Goal: Answer question/provide support

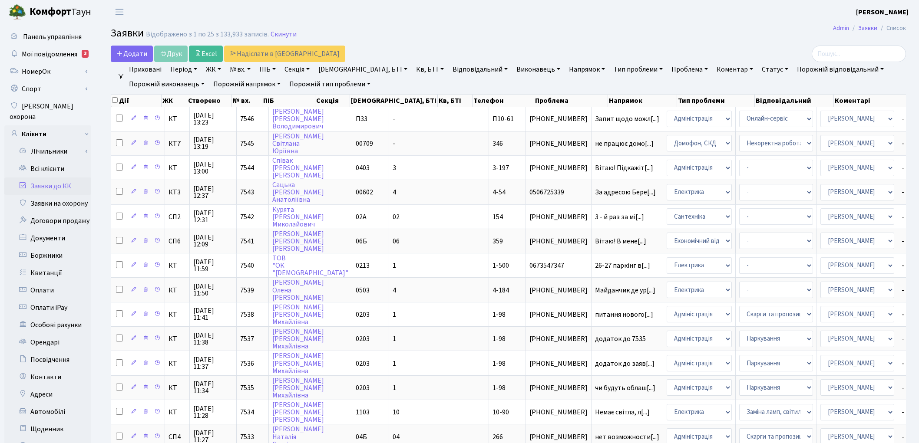
select select "82"
select select "22"
select select "82"
select select "3"
select select "22"
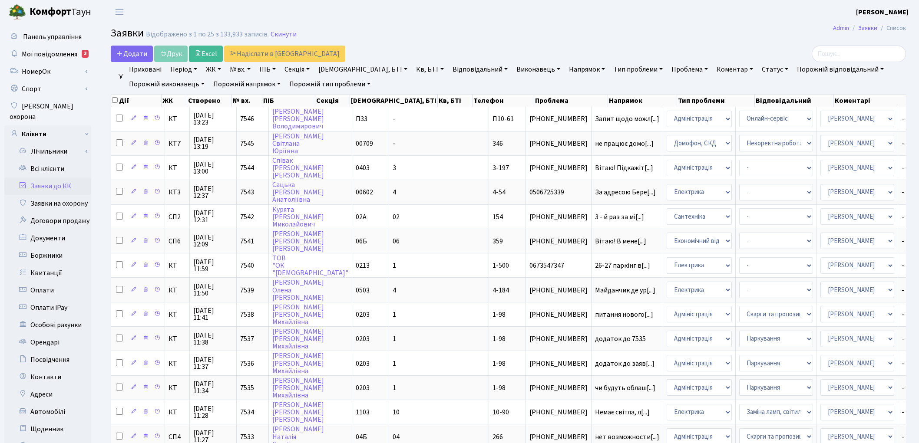
select select "25"
click at [53, 160] on link "Всі клієнти" at bounding box center [47, 168] width 87 height 17
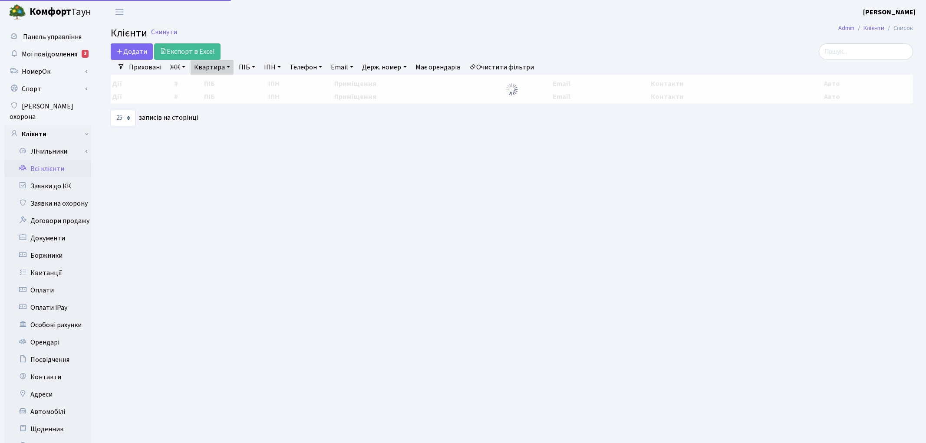
select select "25"
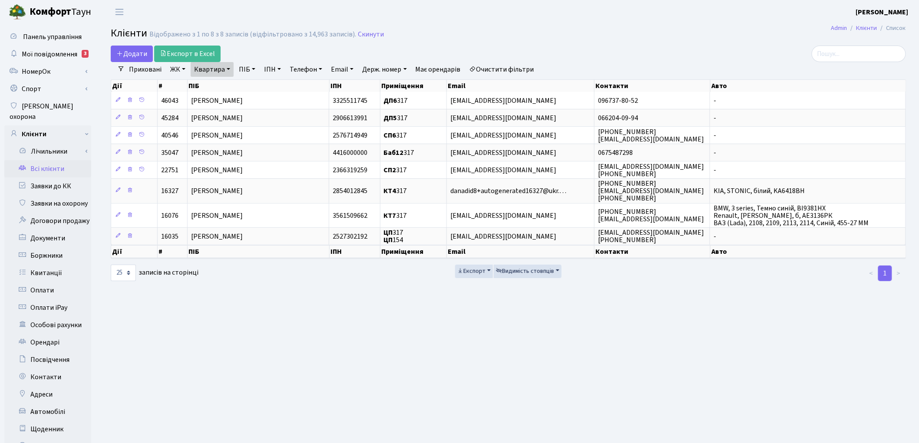
click at [508, 63] on link "Очистити фільтри" at bounding box center [502, 69] width 72 height 15
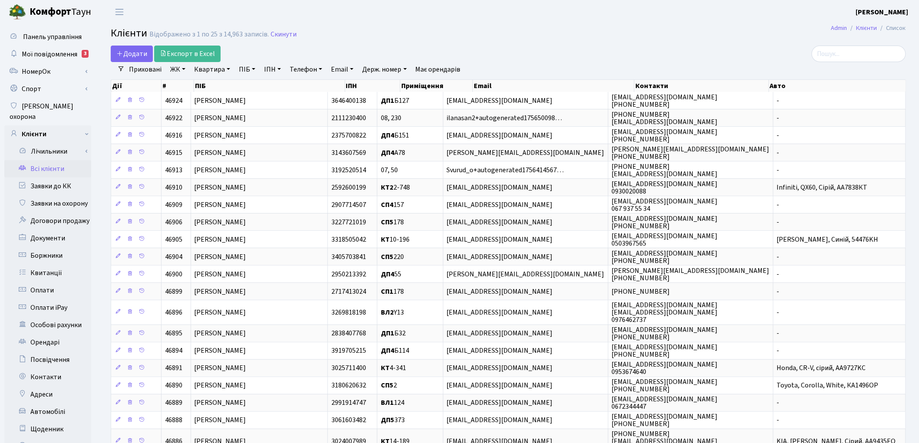
click at [220, 70] on link "Квартира" at bounding box center [212, 69] width 43 height 15
type input "2-433"
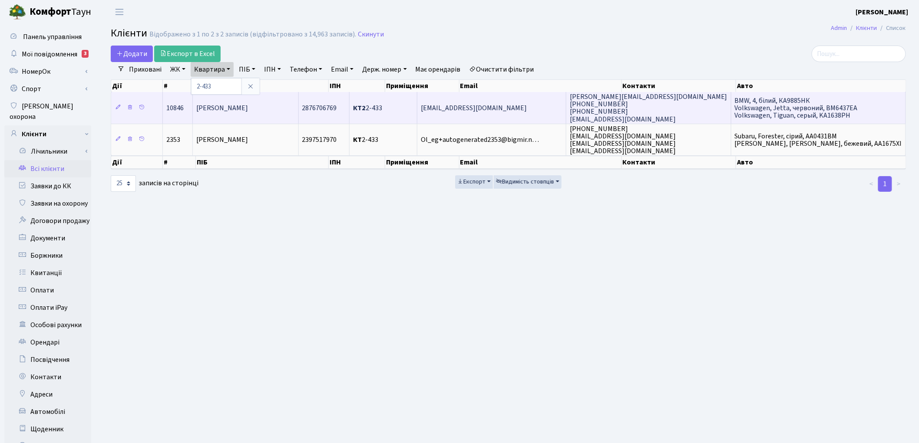
click at [247, 107] on span "Таркан Світлана Петрівна" at bounding box center [222, 108] width 52 height 10
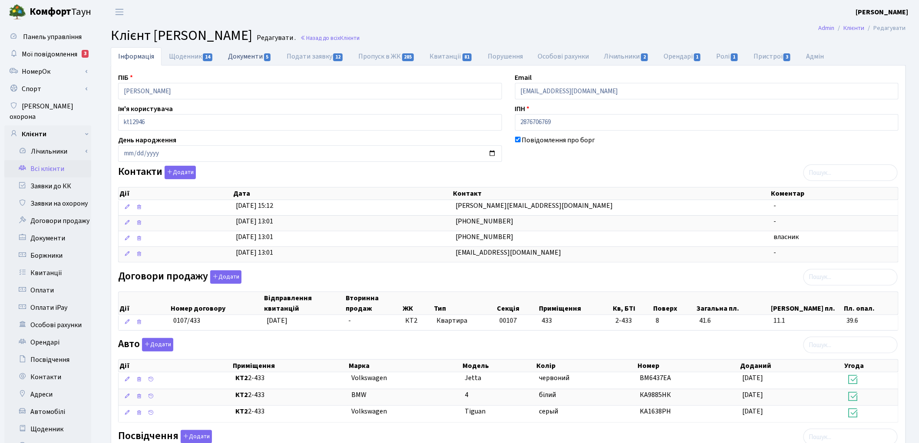
click at [250, 58] on link "Документи 5" at bounding box center [250, 56] width 58 height 18
select select "25"
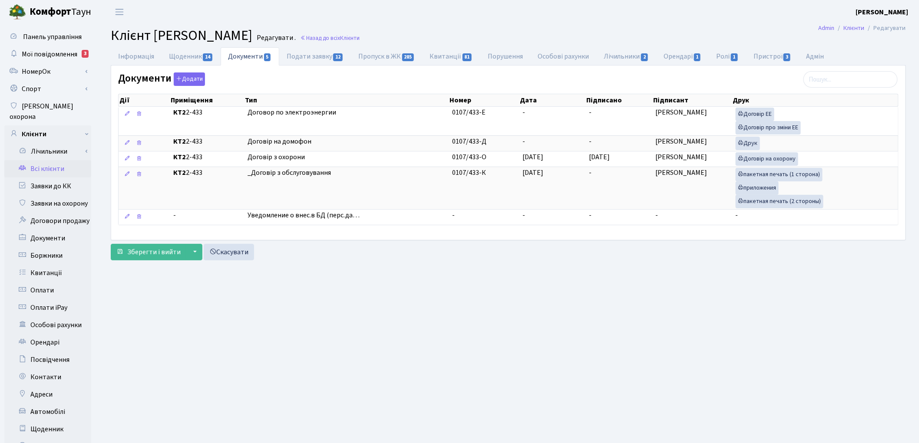
click at [49, 160] on link "Всі клієнти" at bounding box center [47, 168] width 87 height 17
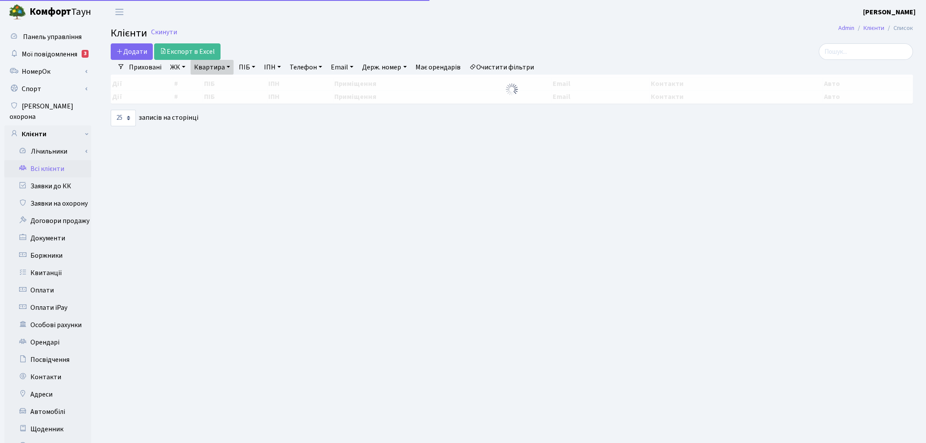
select select "25"
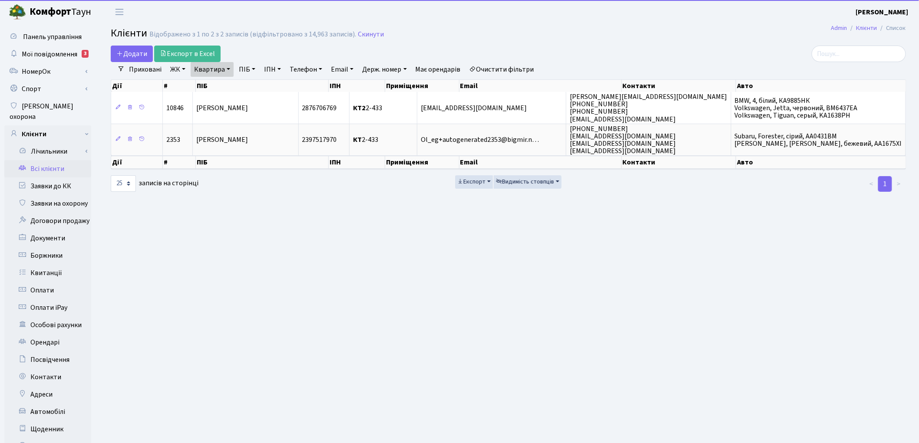
click at [210, 72] on link "Квартира" at bounding box center [212, 69] width 43 height 15
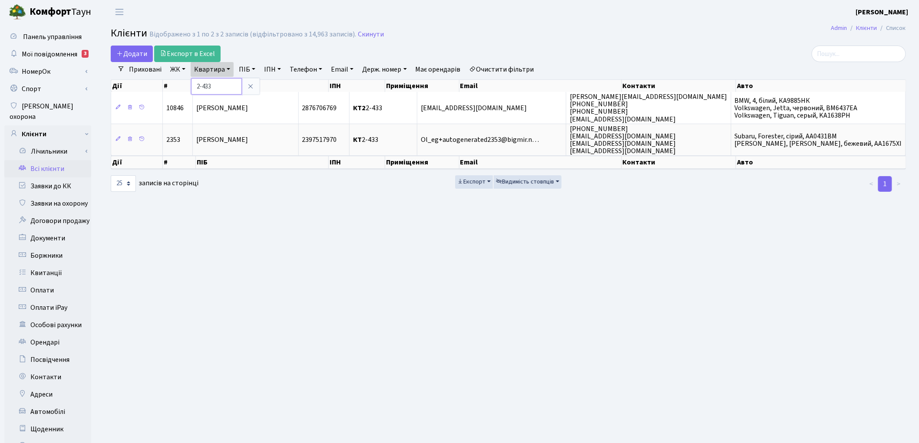
click at [214, 85] on input "2-433" at bounding box center [216, 86] width 51 height 16
type input "2"
type input "317"
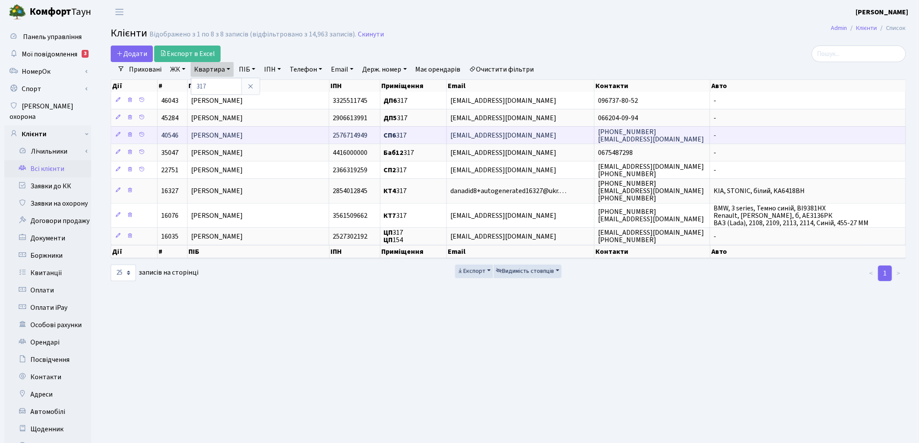
click at [201, 140] on span "Шаменко Вікторія Вікторівна" at bounding box center [217, 136] width 52 height 10
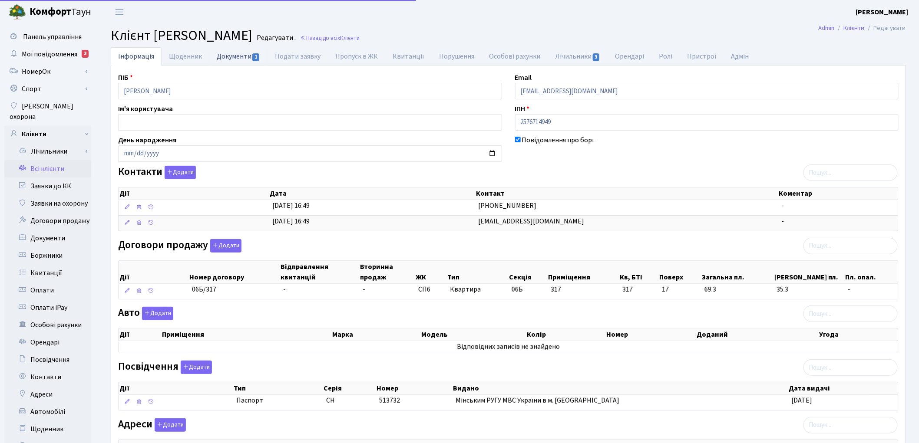
click at [237, 59] on link "Документи 1" at bounding box center [238, 56] width 58 height 18
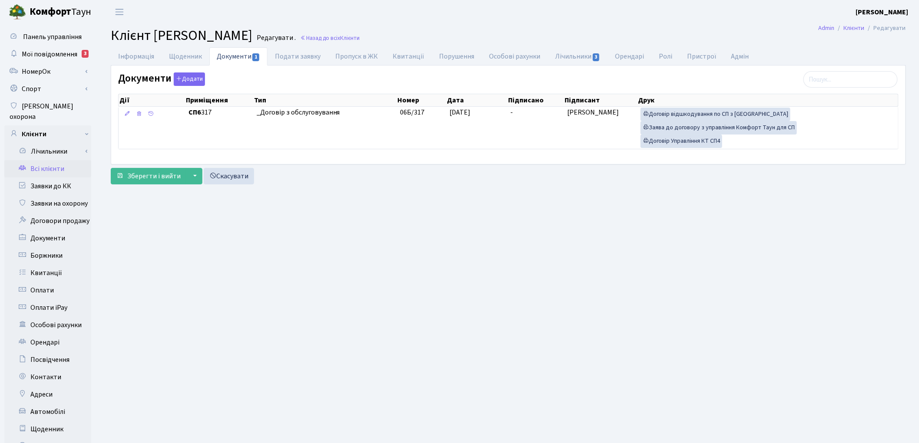
click at [53, 162] on link "Всі клієнти" at bounding box center [47, 168] width 87 height 17
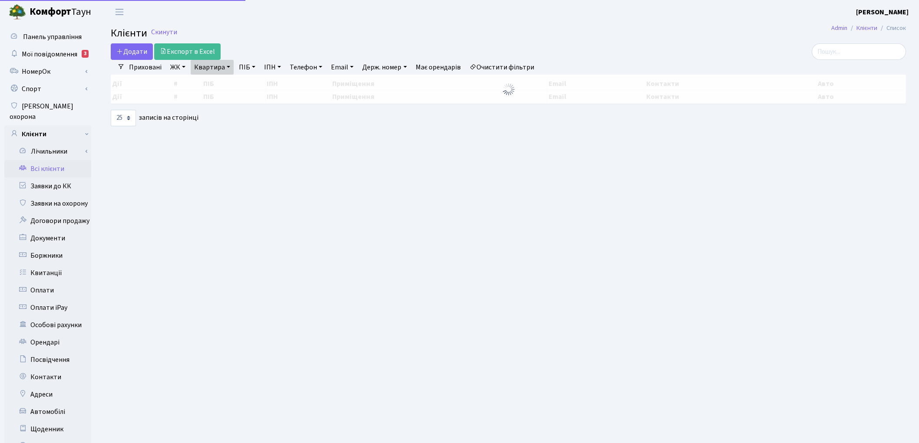
select select "25"
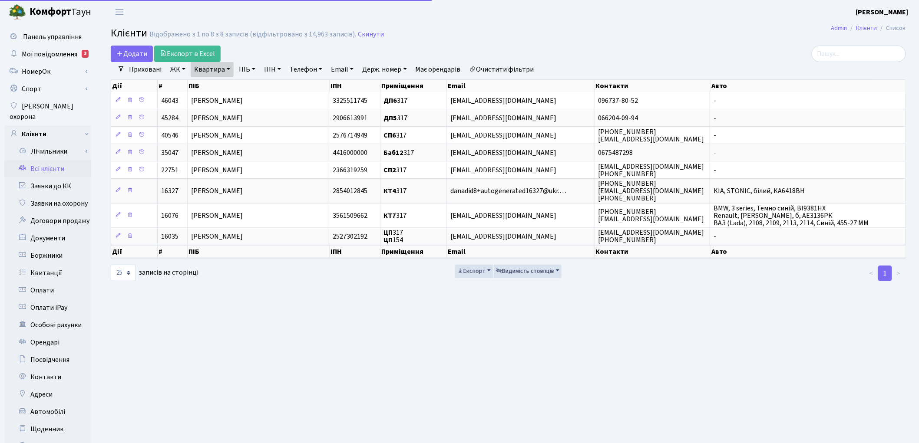
click at [207, 73] on link "Квартира" at bounding box center [212, 69] width 43 height 15
click at [212, 79] on input "317" at bounding box center [216, 86] width 51 height 16
type input "3"
type input "135"
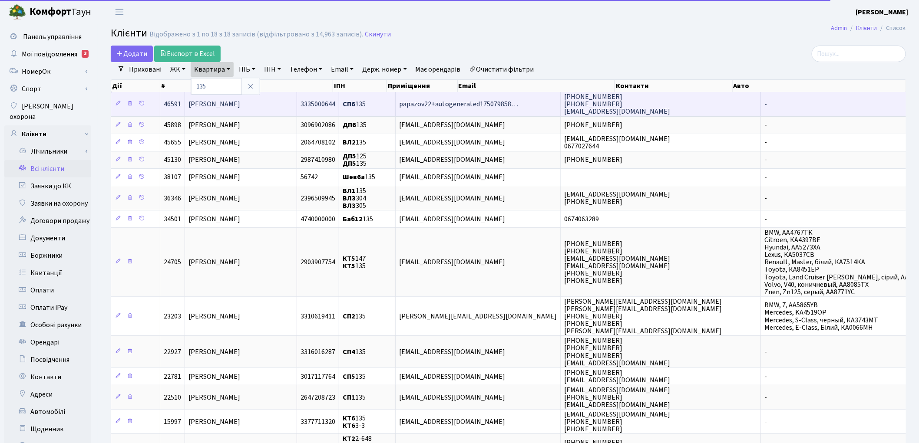
click at [247, 112] on td "[PERSON_NAME]" at bounding box center [241, 104] width 112 height 24
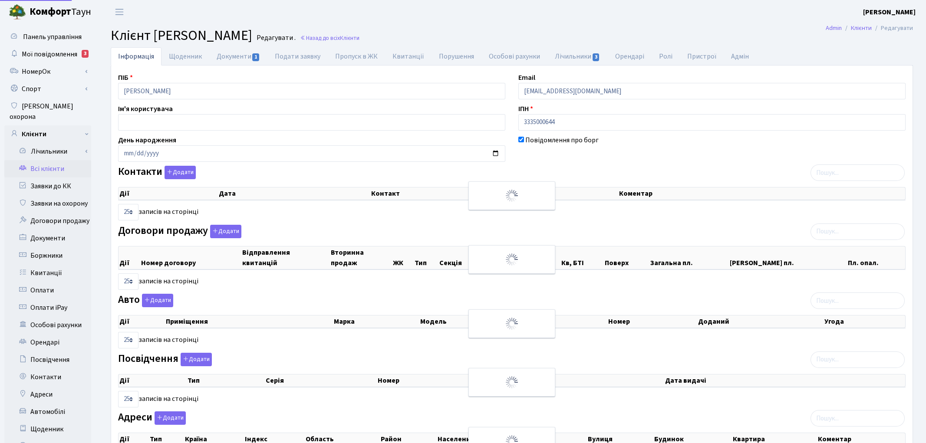
select select "25"
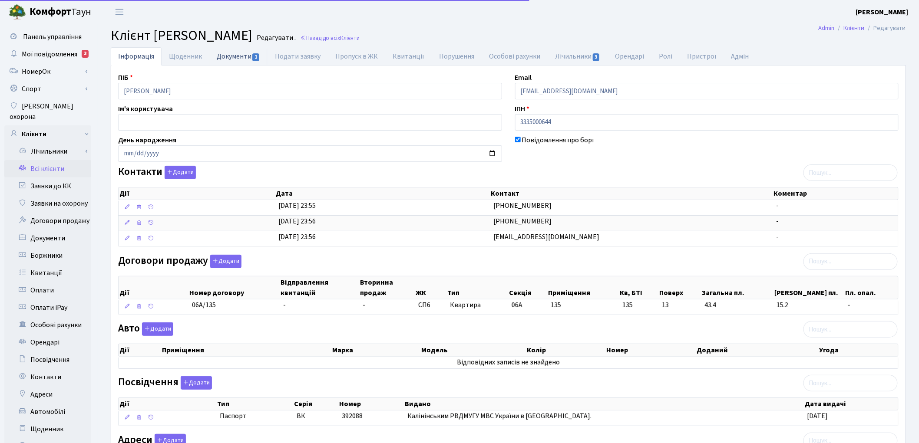
click at [232, 58] on link "Документи 1" at bounding box center [238, 56] width 58 height 18
select select "25"
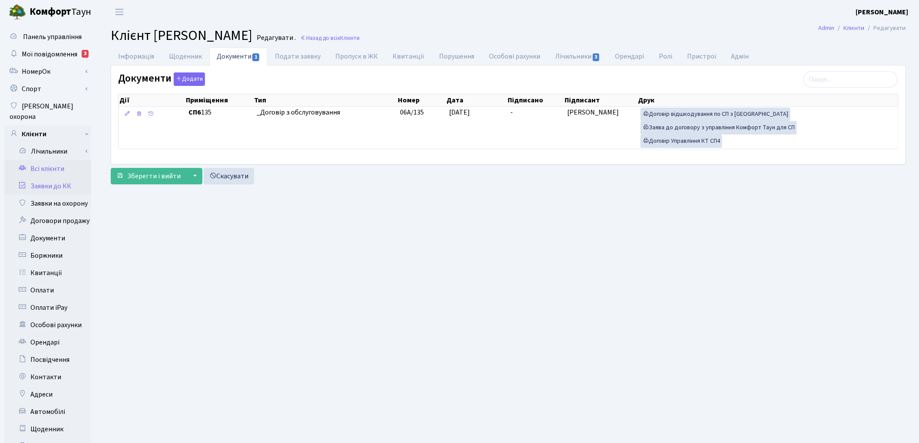
click at [40, 178] on link "Заявки до КК" at bounding box center [47, 186] width 87 height 17
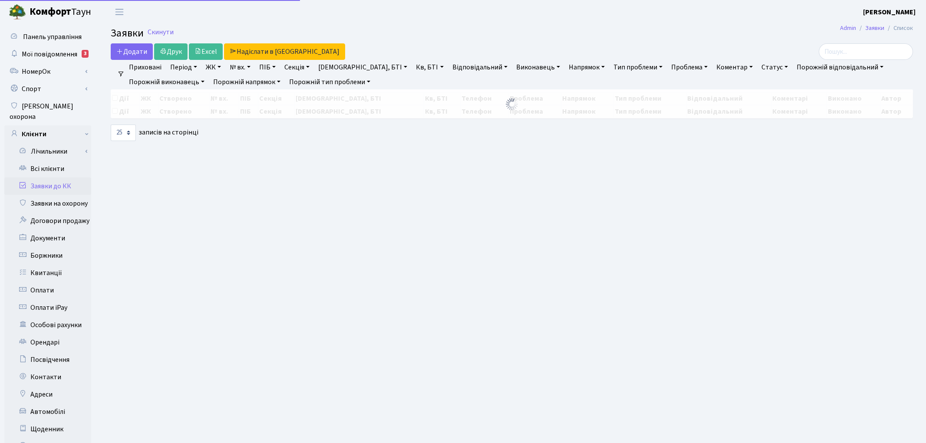
select select "25"
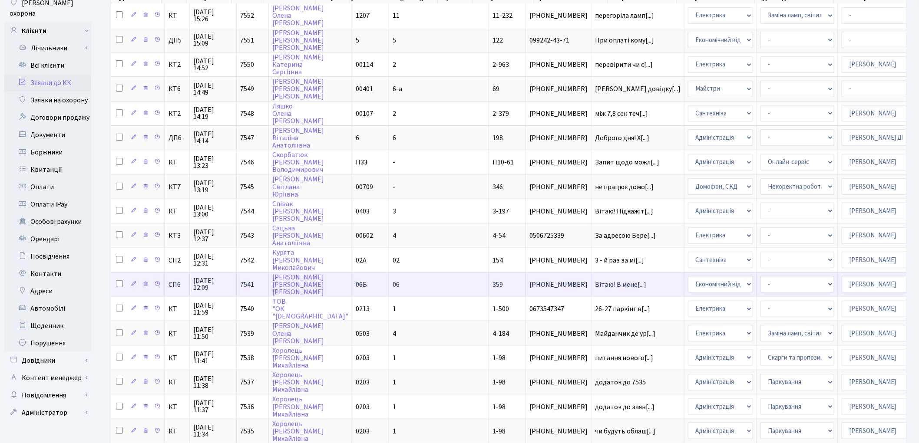
scroll to position [48, 0]
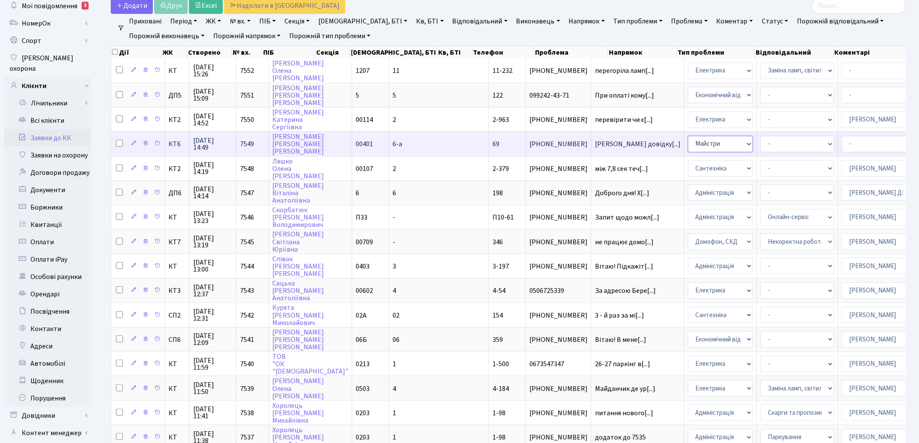
click at [688, 144] on select "- Адміністрація Домофон, СКД Ліфт Майстри Сантехніка Економічний відділ Електри…" at bounding box center [720, 144] width 65 height 16
select select "9"
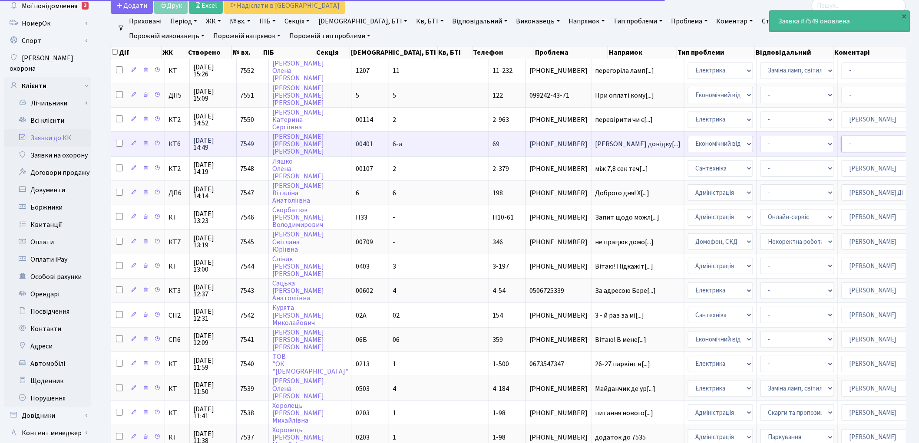
click at [841, 140] on select "- Адміністратор ЖК КТ Вижул В. В. Гордієнко Н.В. Дядюшкін Д.Ю. Кипчук Т. А. Кла…" at bounding box center [878, 144] width 74 height 16
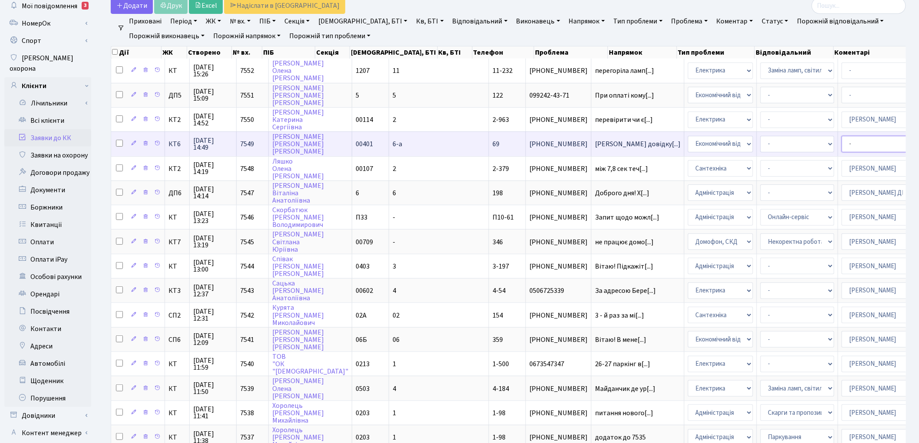
select select "33"
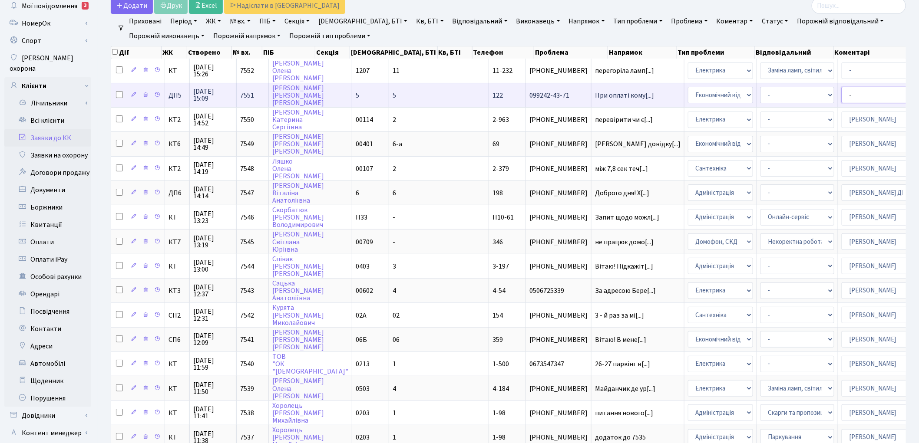
click at [841, 92] on select "- Адміністратор ЖК КТ Вижул В. В. Гордієнко Н.В. Дядюшкін Д.Ю. Кипчук Т. А. Кла…" at bounding box center [878, 95] width 74 height 16
select select "33"
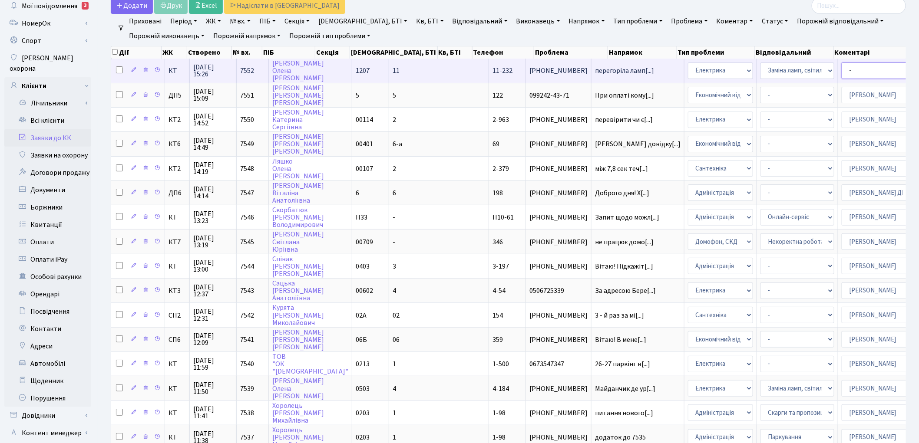
click at [841, 71] on select "- Адміністратор ЖК КТ Вижул В. В. Гордієнко Н.В. Дядюшкін Д.Ю. Кипчук Т. А. Кла…" at bounding box center [878, 71] width 74 height 16
select select "22"
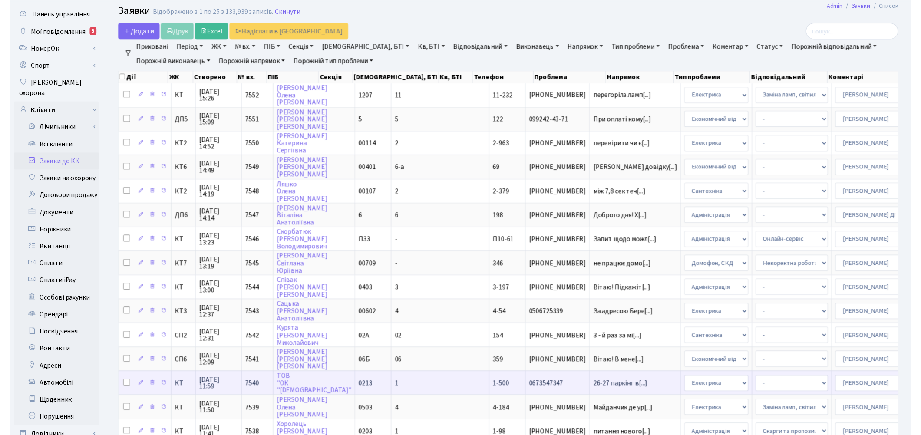
scroll to position [0, 0]
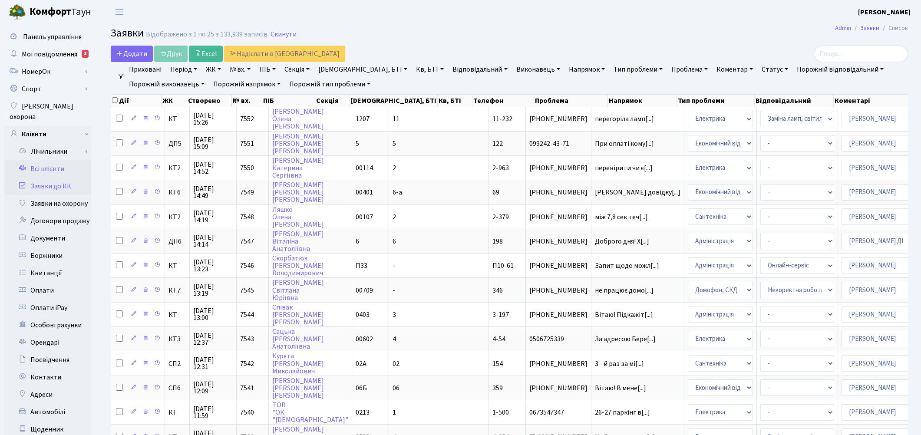
click at [49, 164] on link "Всі клієнти" at bounding box center [47, 168] width 87 height 17
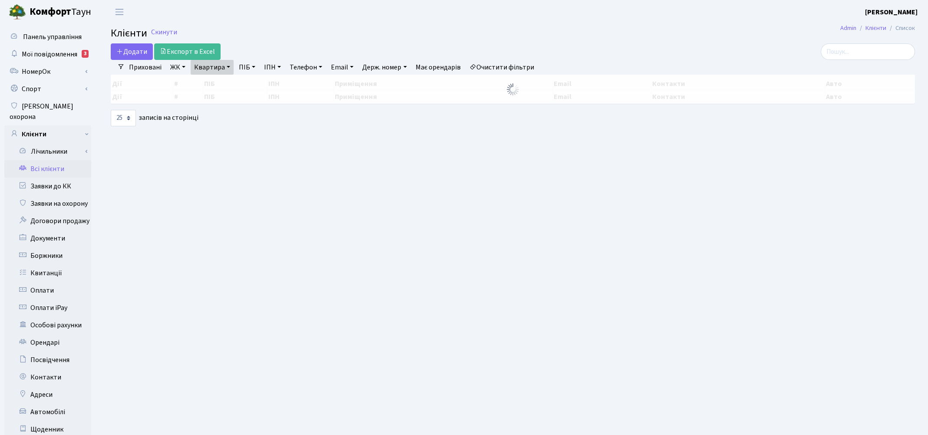
select select "25"
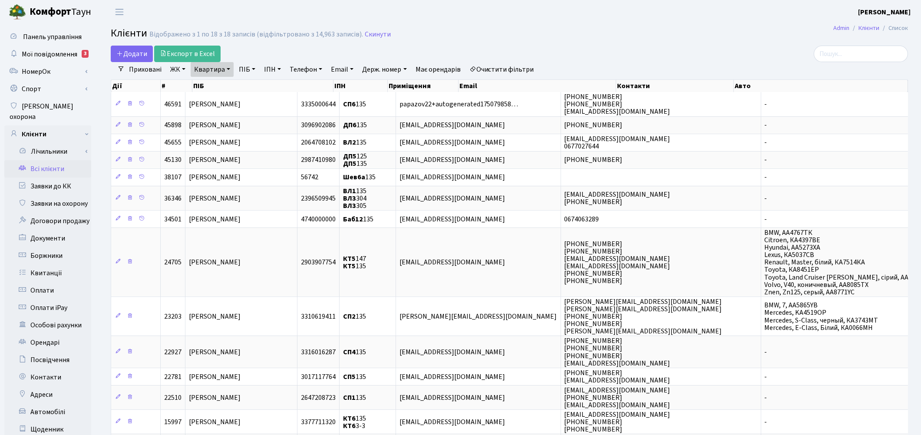
click at [534, 67] on link "Очистити фільтри" at bounding box center [502, 69] width 72 height 15
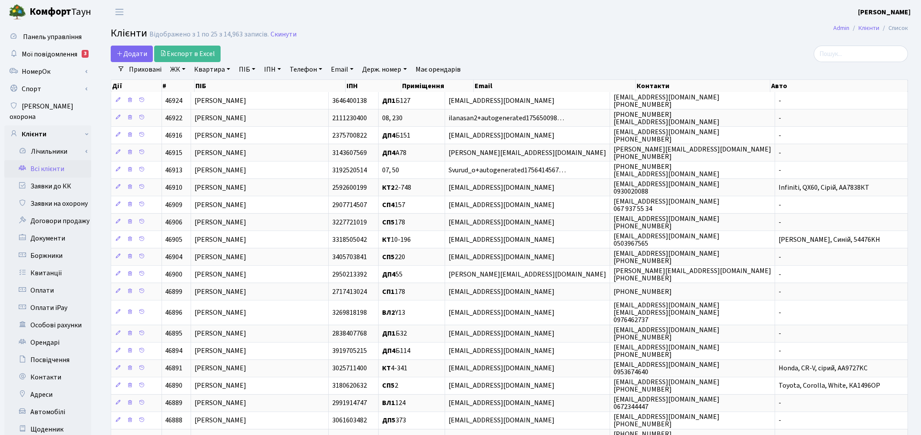
click at [218, 69] on link "Квартира" at bounding box center [212, 69] width 43 height 15
type input "15-112"
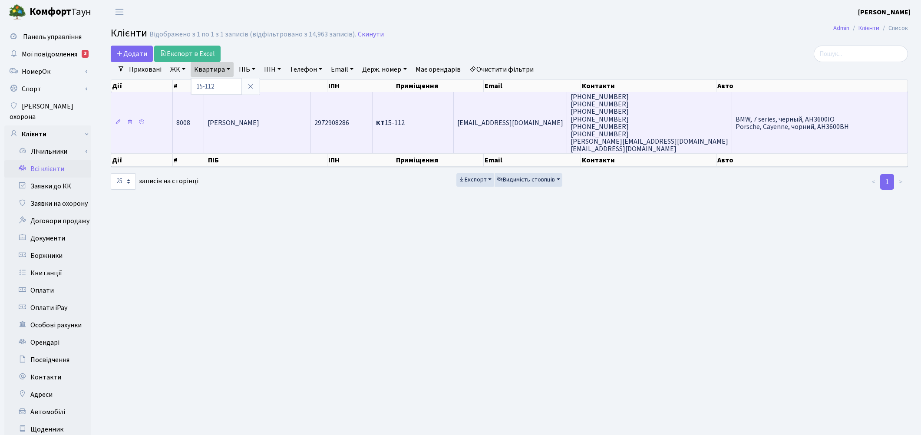
click at [238, 128] on td "[PERSON_NAME]" at bounding box center [257, 122] width 107 height 61
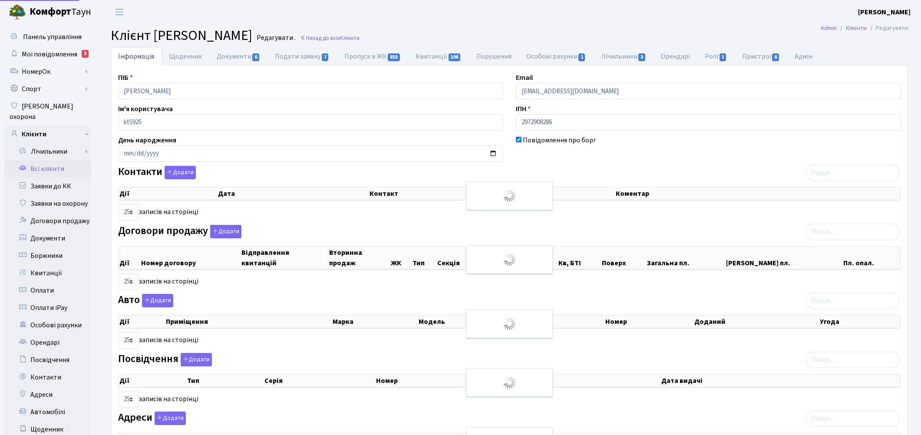
select select "25"
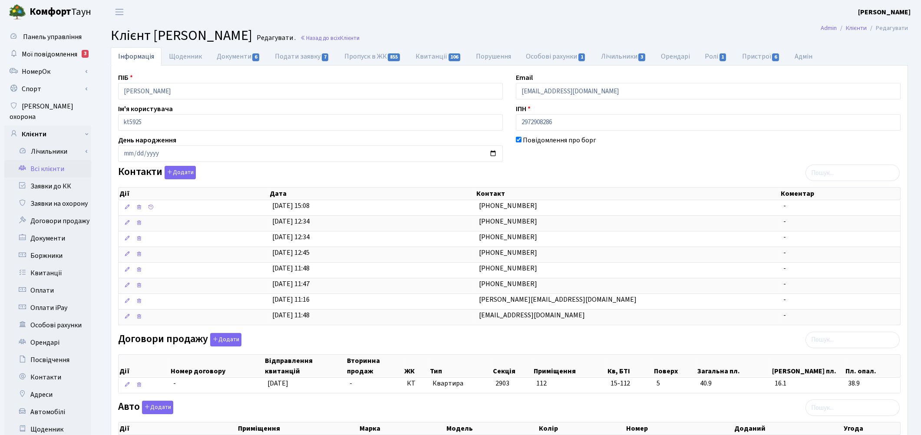
click at [61, 161] on link "Всі клієнти" at bounding box center [47, 168] width 87 height 17
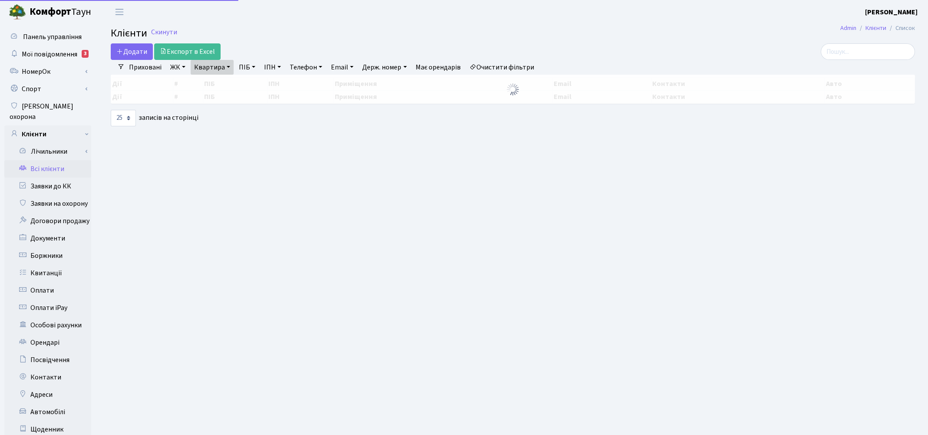
select select "25"
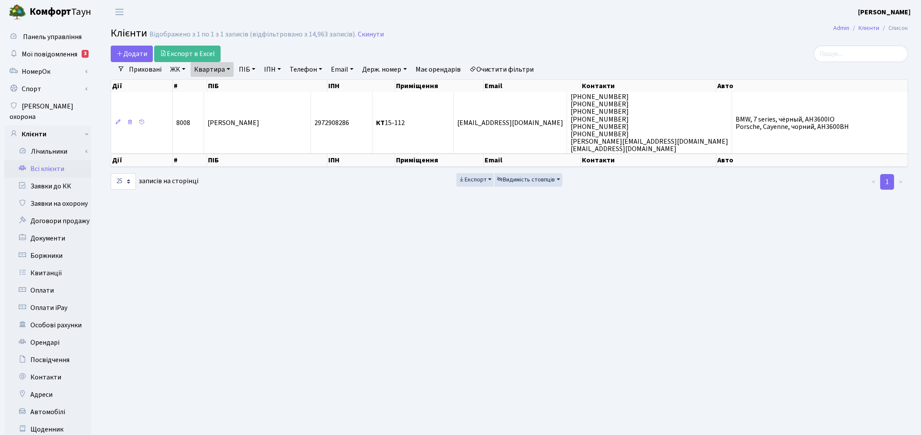
click at [524, 66] on link "Очистити фільтри" at bounding box center [502, 69] width 72 height 15
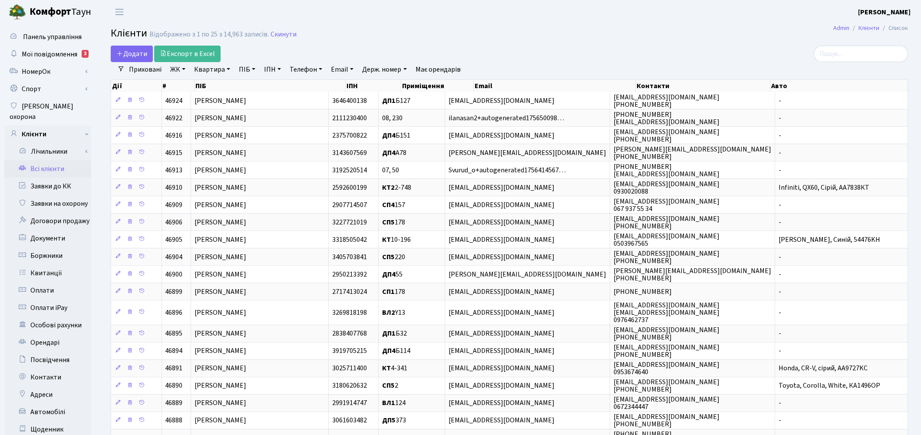
click at [205, 71] on link "Квартира" at bounding box center [212, 69] width 43 height 15
type input "3-39"
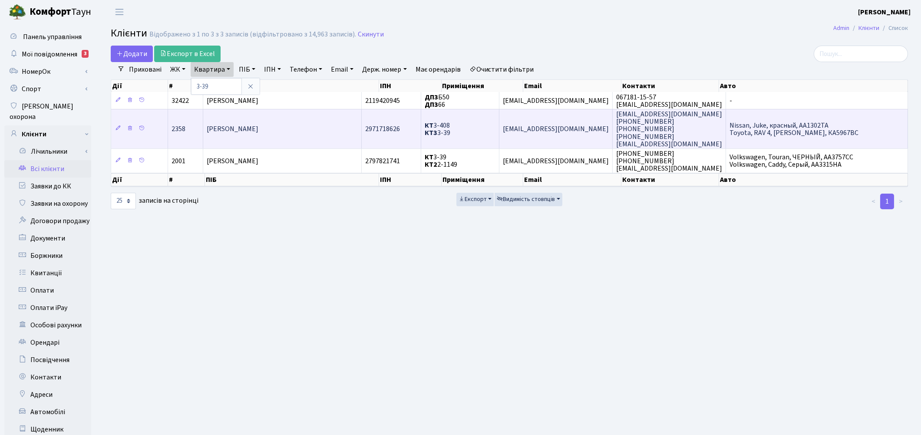
click at [267, 135] on td "Топило [PERSON_NAME]" at bounding box center [282, 129] width 158 height 40
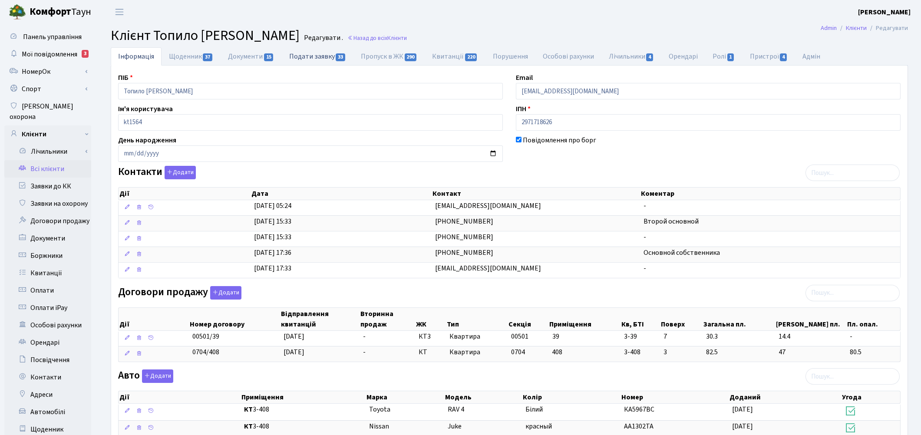
click at [307, 57] on link "Подати заявку 33" at bounding box center [318, 56] width 72 height 18
select select "25"
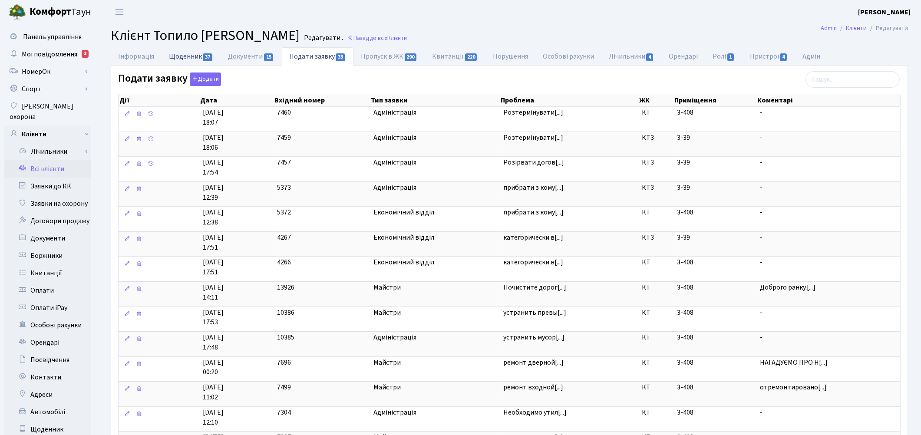
click at [185, 58] on link "Щоденник 37" at bounding box center [191, 56] width 59 height 18
select select "25"
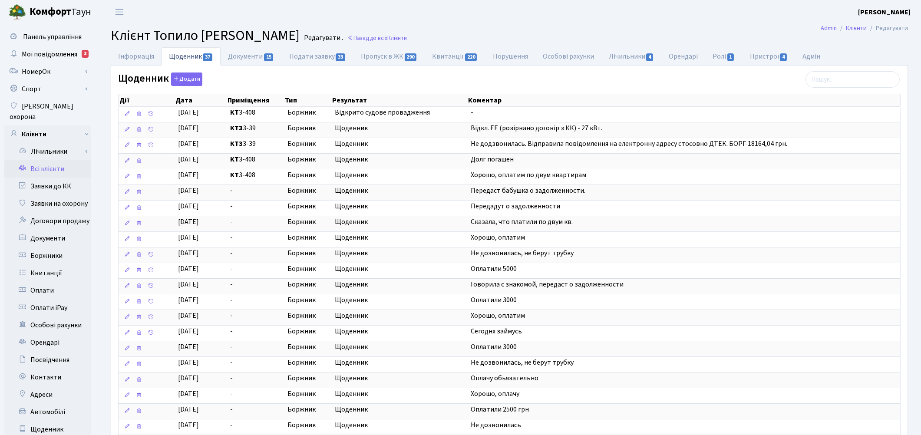
click at [508, 12] on header "Комфорт Таун Котенко К. Л. Мій обліковий запис Вийти" at bounding box center [460, 12] width 921 height 24
click at [389, 61] on link "Пропуск в ЖК 290" at bounding box center [388, 56] width 71 height 18
select select "25"
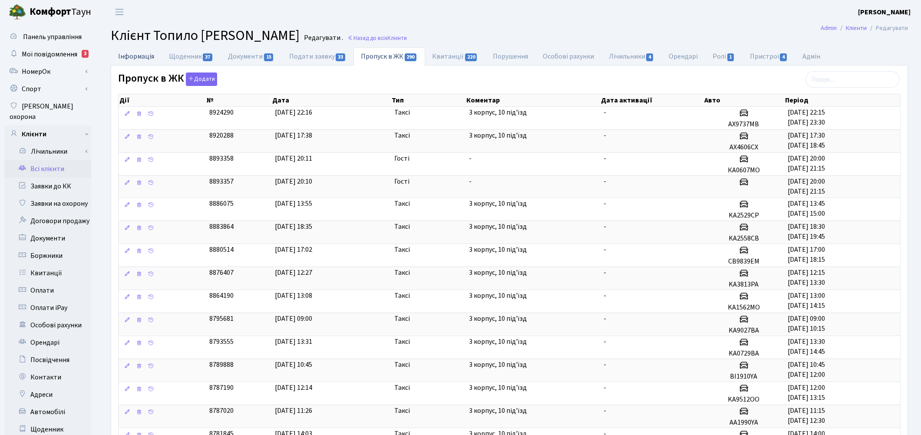
click at [142, 53] on link "Інформація" at bounding box center [136, 56] width 51 height 18
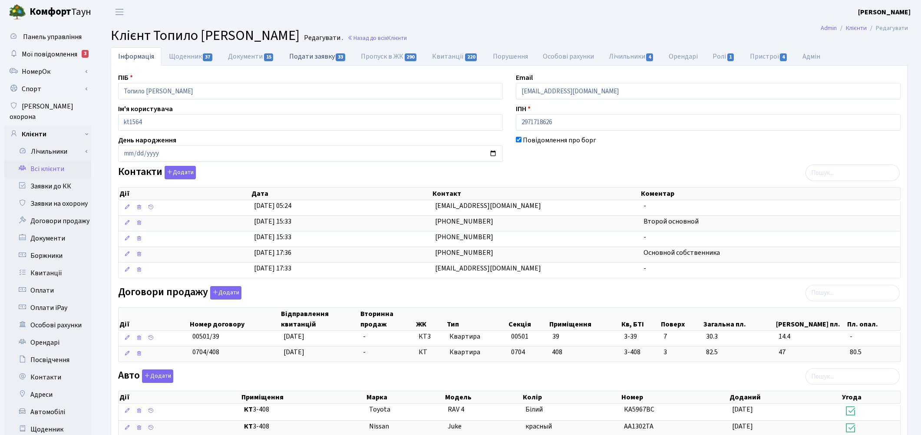
click at [308, 51] on link "Подати заявку 33" at bounding box center [318, 56] width 72 height 18
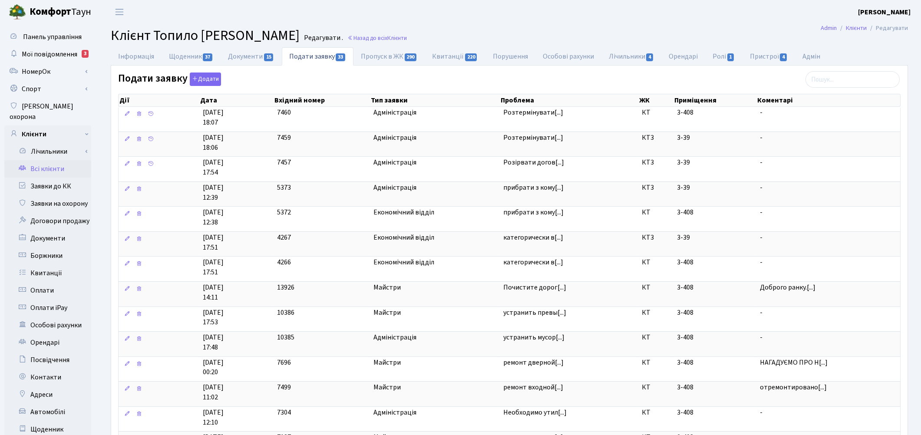
click at [527, 25] on main "Admin Клієнти Редагувати Клієнт Топило Вікторія Анатоліївна Редагувати . Назад …" at bounding box center [509, 406] width 823 height 764
click at [49, 160] on link "Всі клієнти" at bounding box center [47, 168] width 87 height 17
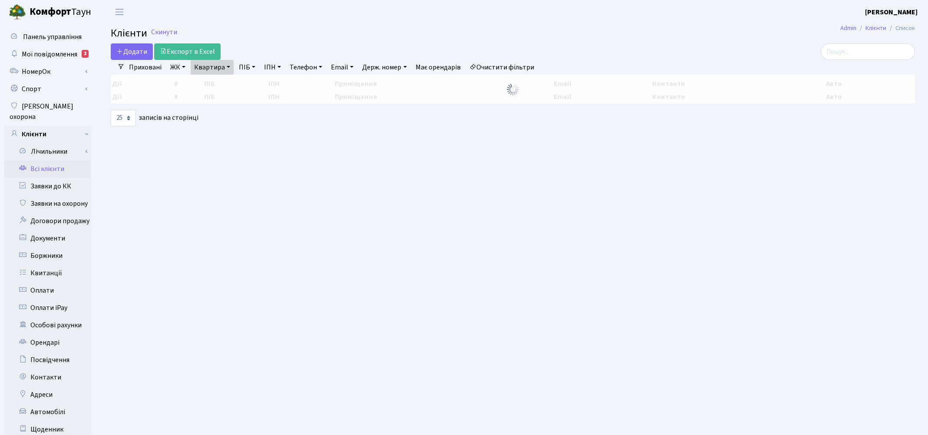
select select "25"
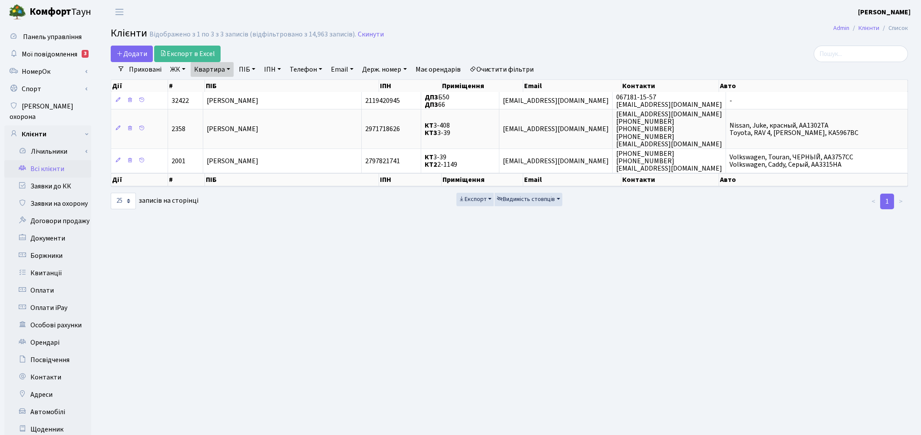
click at [226, 73] on link "Квартира" at bounding box center [212, 69] width 43 height 15
drag, startPoint x: 226, startPoint y: 82, endPoint x: 216, endPoint y: 86, distance: 10.6
click at [216, 86] on input "3-39" at bounding box center [216, 86] width 51 height 16
type input "3"
type input "12-42"
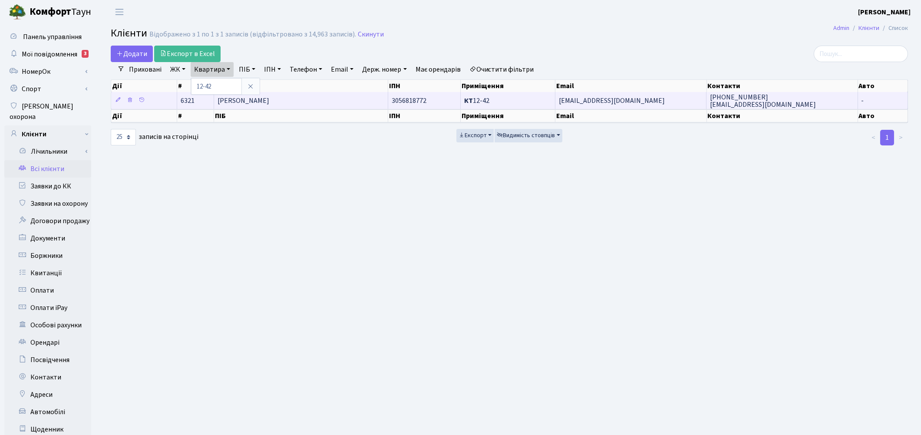
click at [240, 106] on td "Колпаков Михайло Вікторович" at bounding box center [301, 100] width 175 height 17
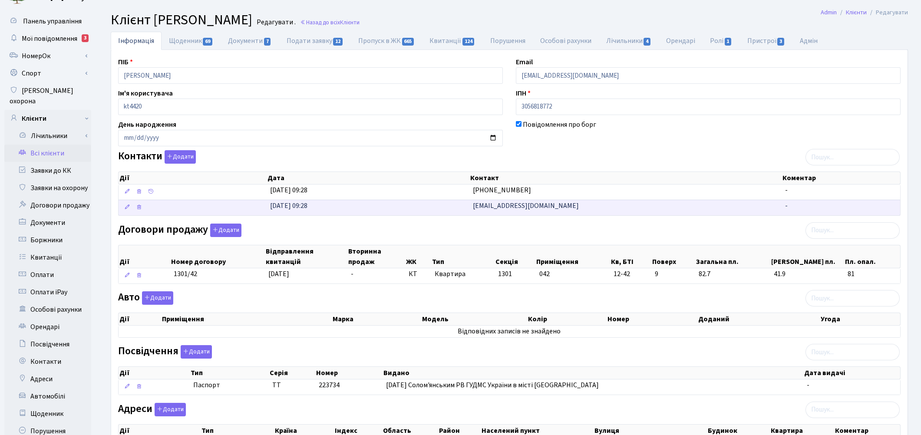
scroll to position [15, 0]
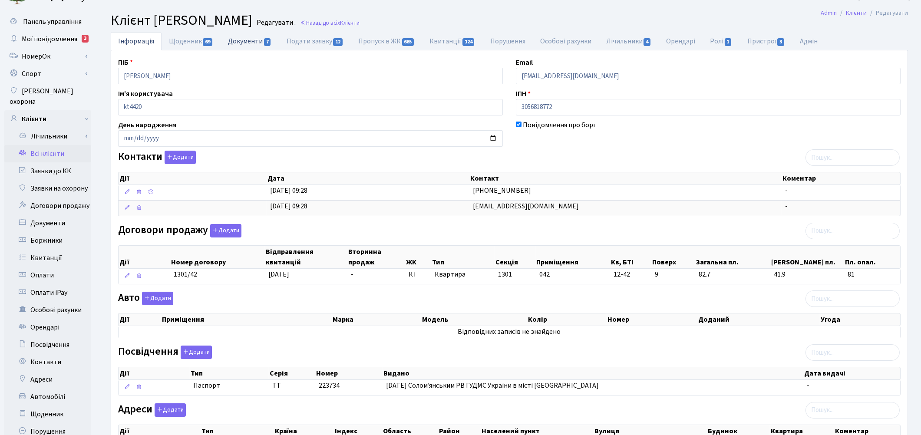
click at [250, 41] on link "Документи 7" at bounding box center [250, 41] width 58 height 18
select select "25"
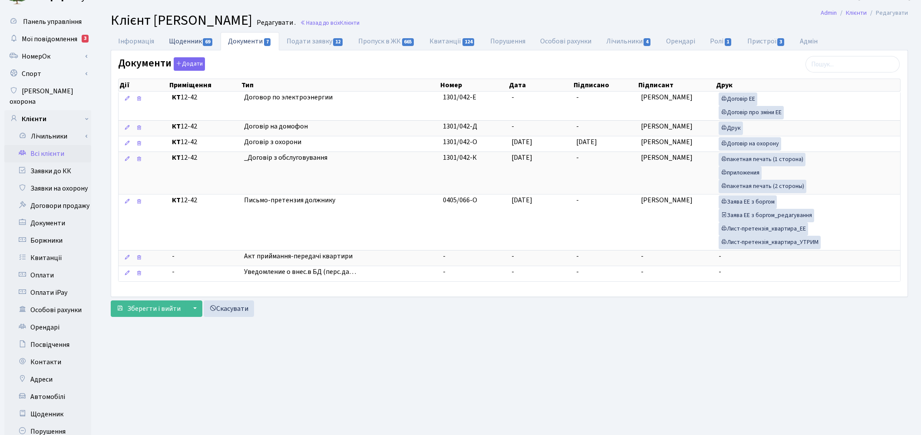
click at [178, 38] on link "Щоденник 69" at bounding box center [191, 41] width 59 height 18
select select "25"
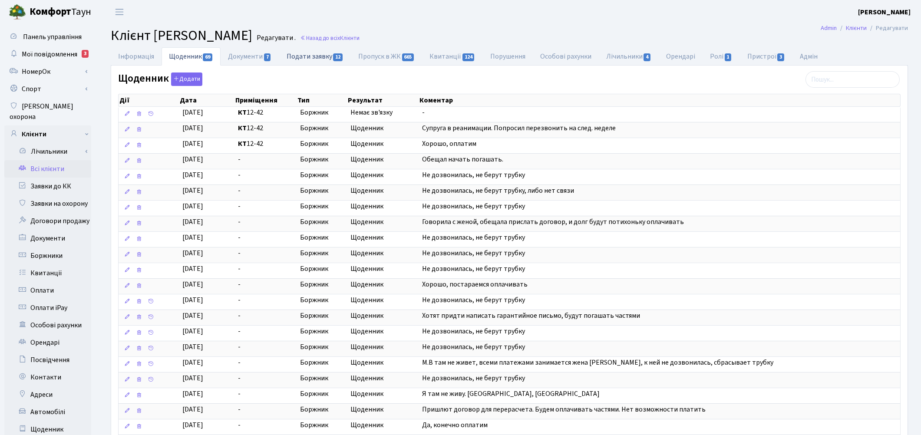
click at [320, 54] on link "Подати заявку 12" at bounding box center [315, 56] width 72 height 18
select select "25"
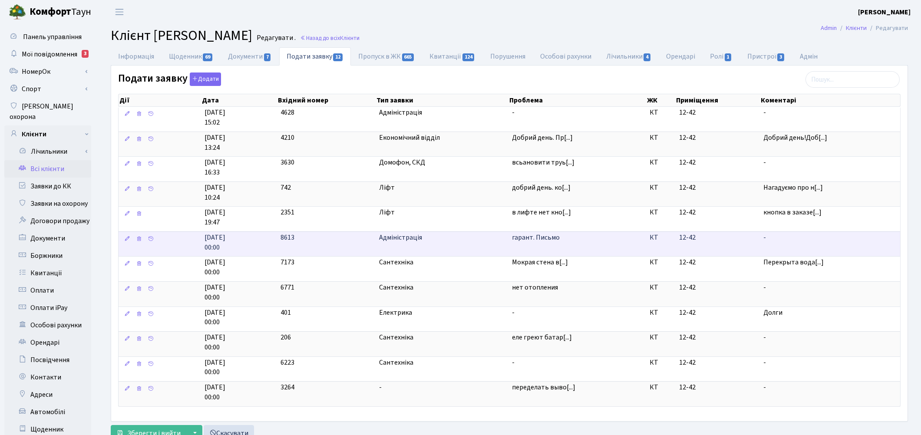
click at [536, 239] on span "гарант. Письмо" at bounding box center [577, 238] width 131 height 10
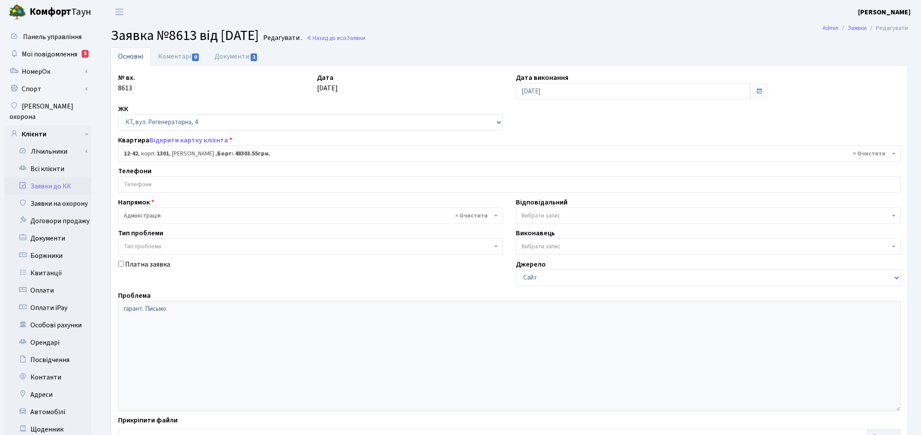
select select "7149"
click at [233, 58] on link "Документи 1" at bounding box center [236, 56] width 58 height 18
select select "25"
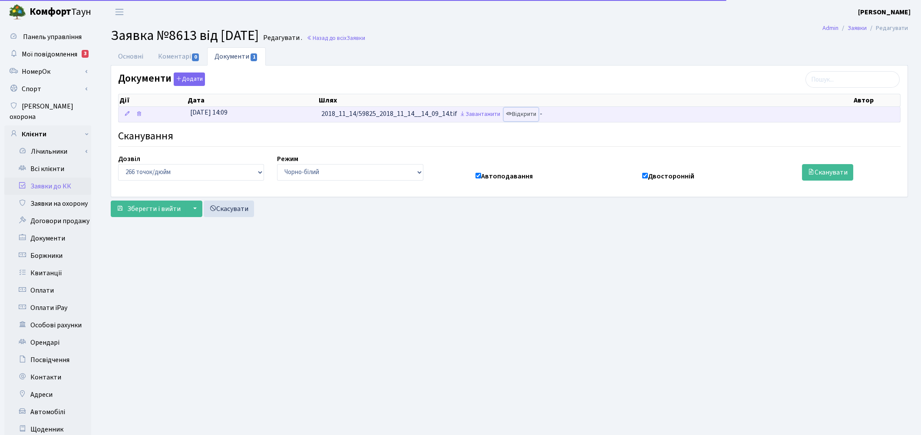
click at [520, 110] on link "Відкрити" at bounding box center [521, 114] width 35 height 13
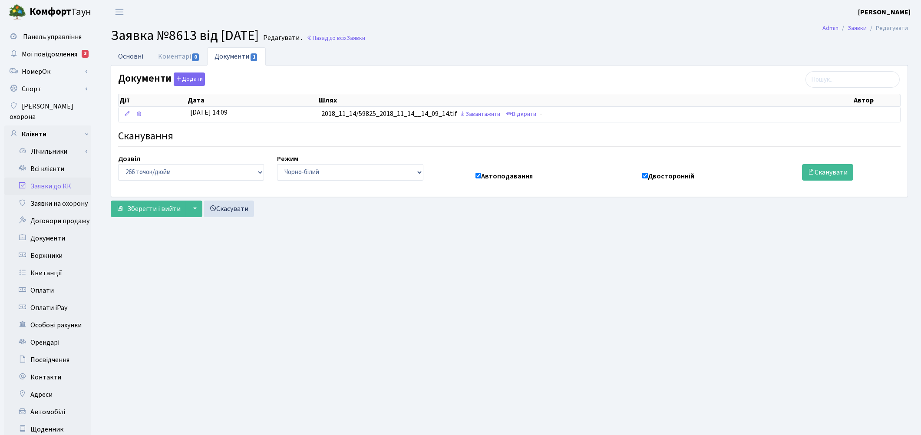
click at [127, 53] on link "Основні" at bounding box center [131, 56] width 40 height 18
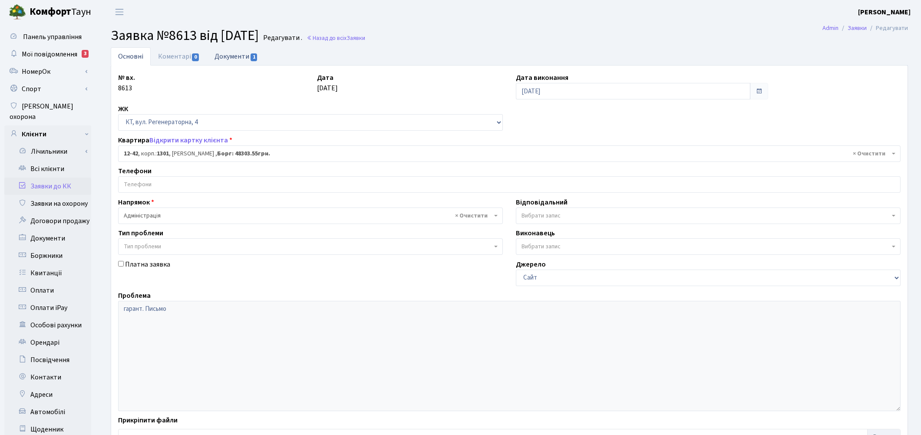
click at [238, 63] on link "Документи 1" at bounding box center [236, 56] width 58 height 18
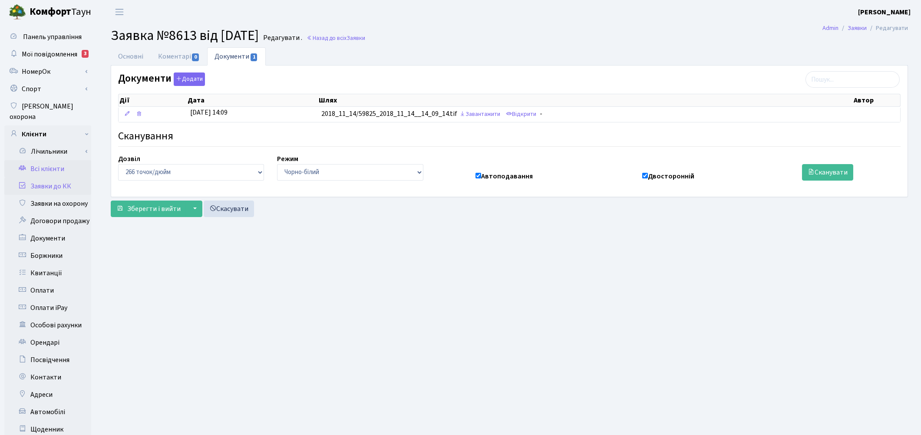
click at [38, 160] on link "Всі клієнти" at bounding box center [47, 168] width 87 height 17
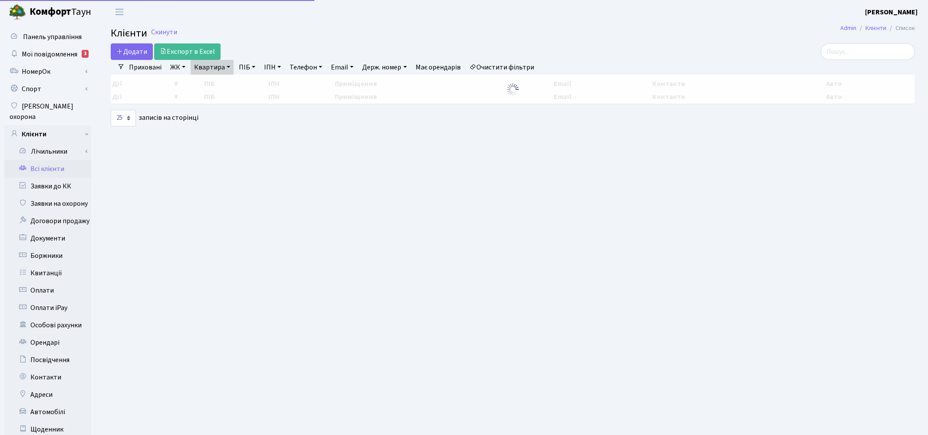
select select "25"
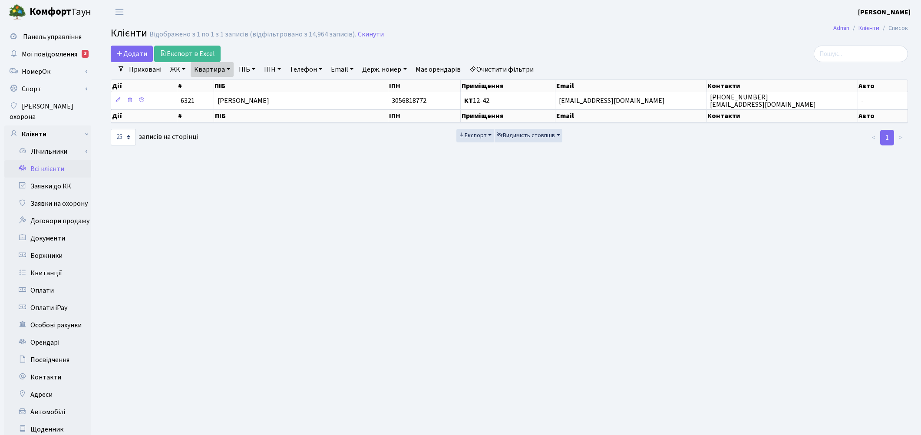
click at [528, 72] on link "Очистити фільтри" at bounding box center [502, 69] width 72 height 15
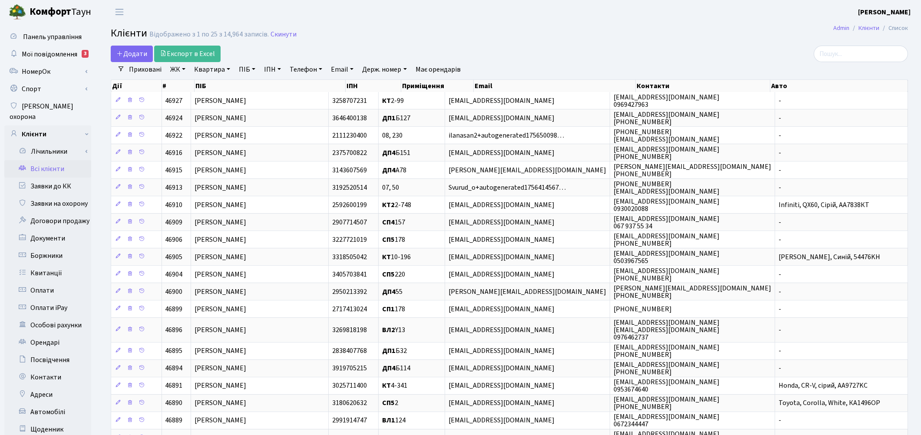
click at [579, 33] on h2 "Клієнти Відображено з 1 по 25 з 14,964 записів. Скинути" at bounding box center [509, 34] width 797 height 15
click at [57, 160] on link "Всі клієнти" at bounding box center [47, 168] width 87 height 17
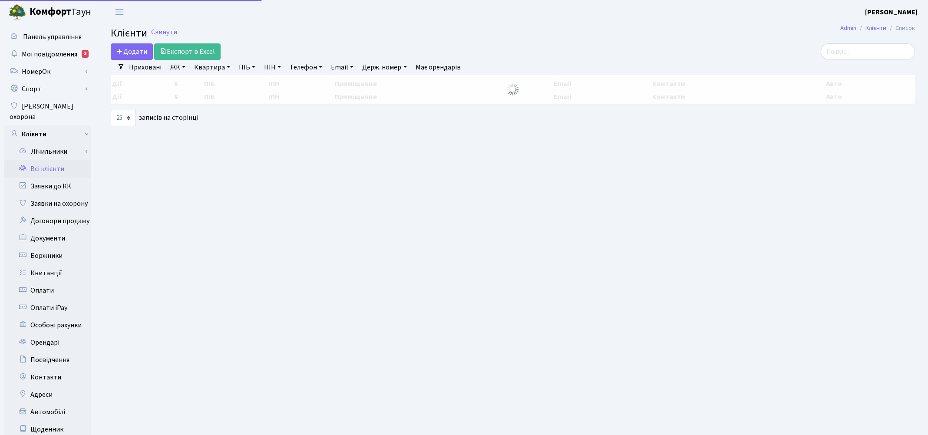
select select "25"
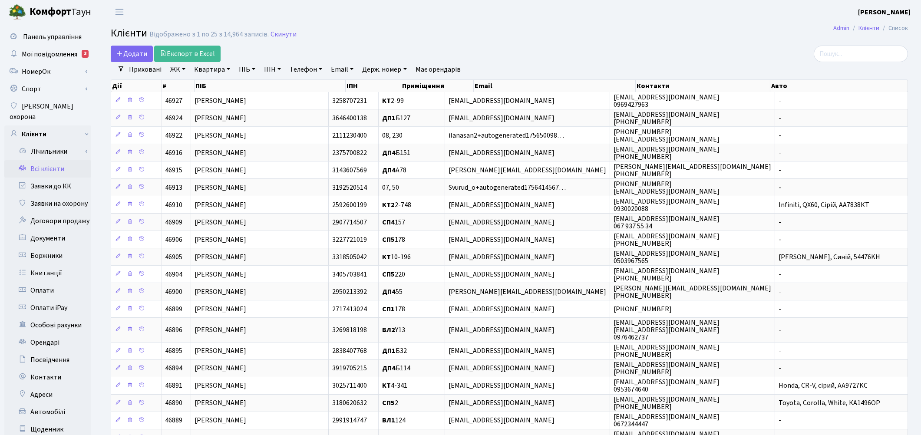
click at [220, 72] on link "Квартира" at bounding box center [212, 69] width 43 height 15
type input "9-119"
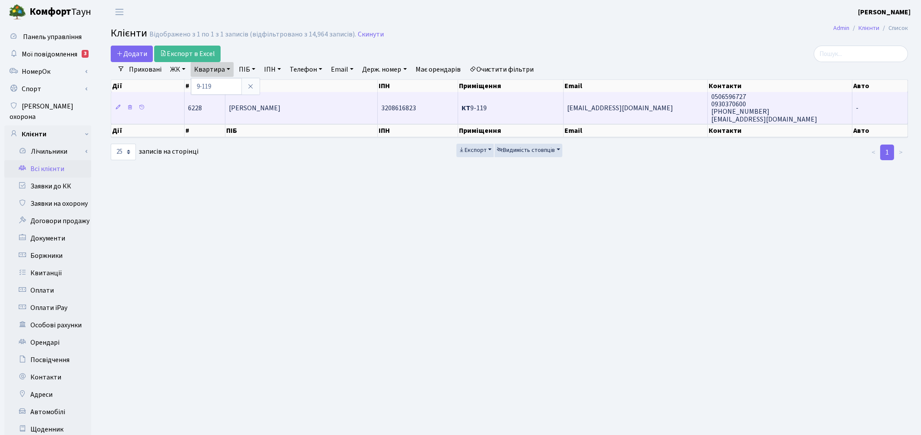
click at [326, 117] on td "Поліщук Анна Сергіївна" at bounding box center [301, 107] width 152 height 31
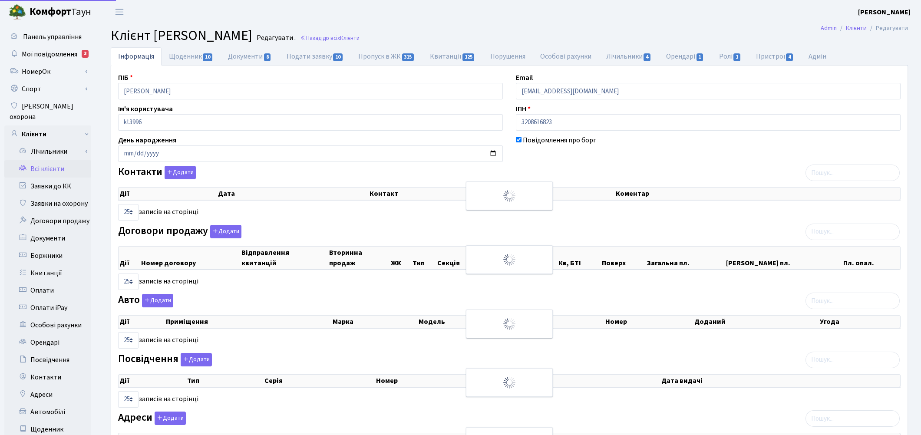
select select "25"
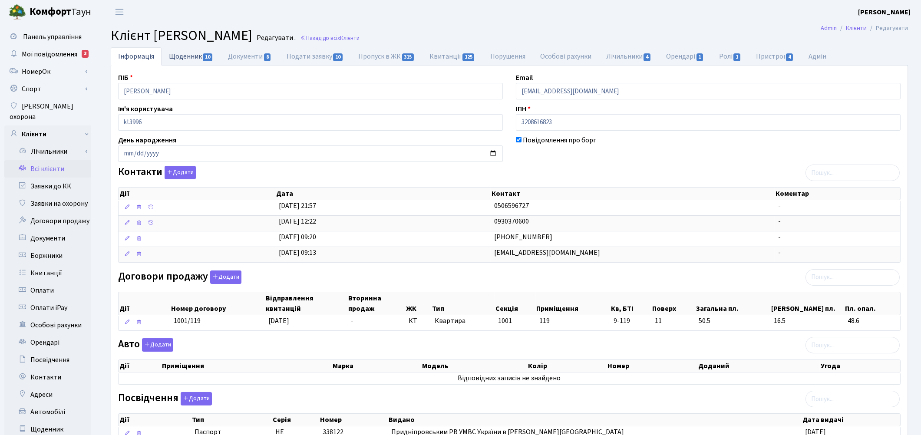
click at [189, 64] on link "Щоденник 10" at bounding box center [191, 56] width 59 height 18
select select "25"
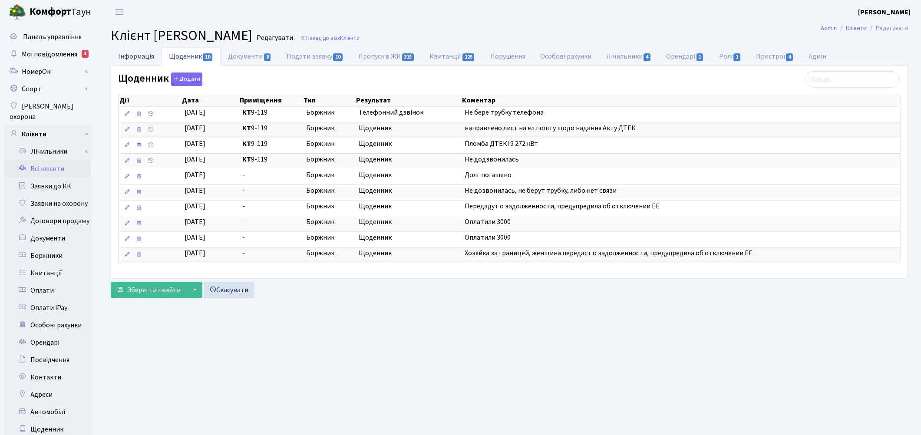
click at [125, 56] on link "Інформація" at bounding box center [136, 56] width 51 height 18
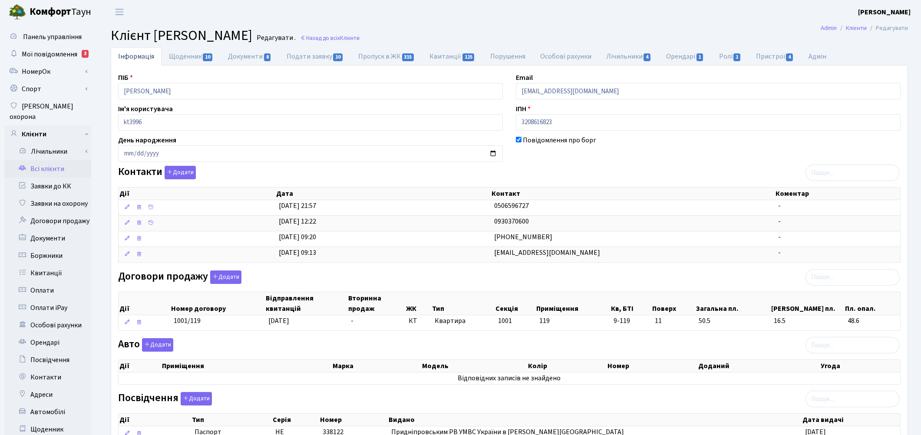
scroll to position [143, 0]
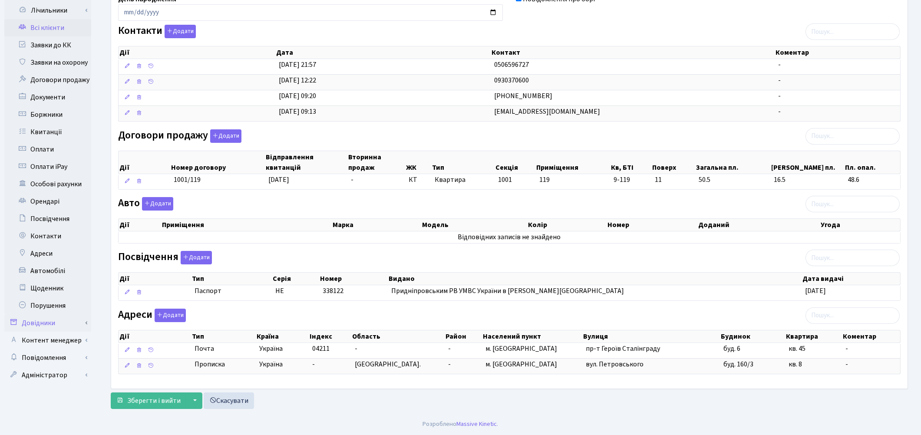
click at [44, 314] on link "Довідники" at bounding box center [47, 322] width 87 height 17
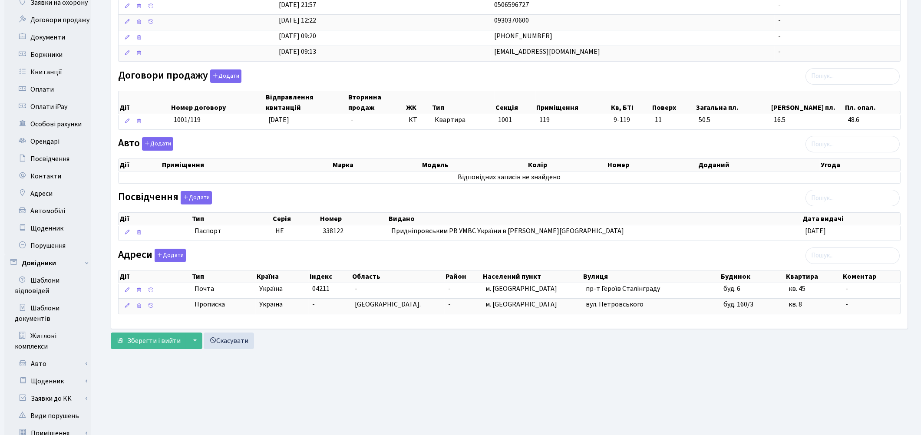
scroll to position [384, 0]
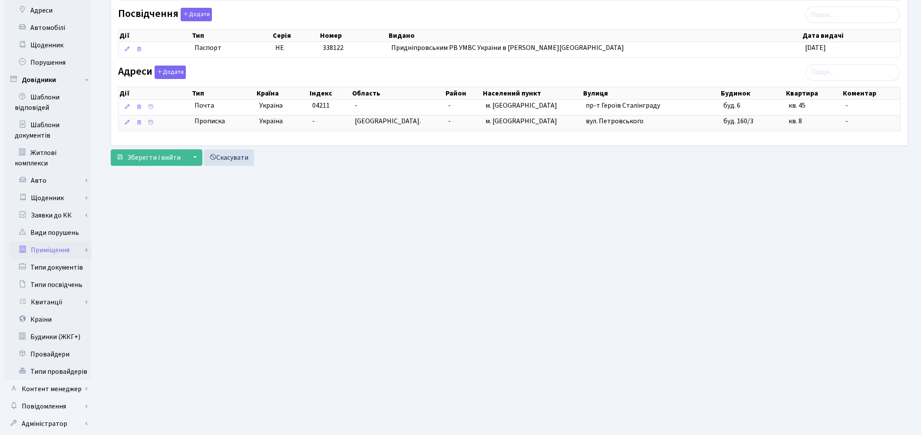
click at [59, 241] on link "Приміщення" at bounding box center [50, 249] width 81 height 17
click at [61, 259] on link "Всі приміщення" at bounding box center [50, 267] width 81 height 17
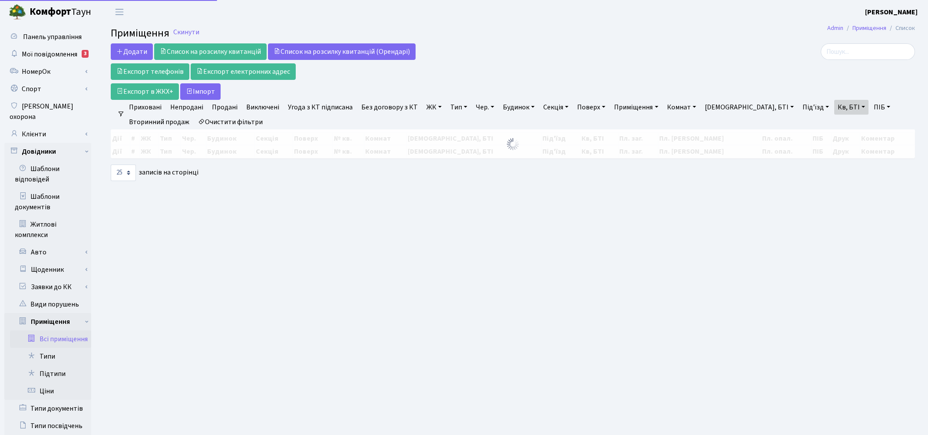
select select "25"
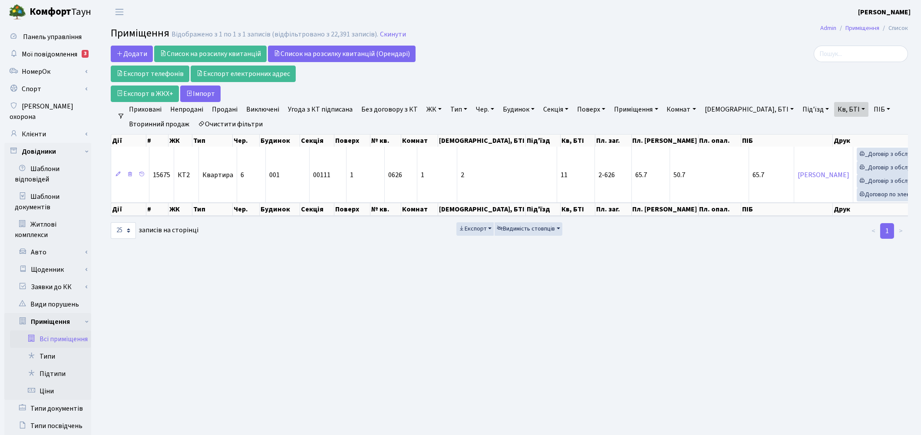
click at [240, 123] on link "Очистити фільтри" at bounding box center [231, 124] width 72 height 15
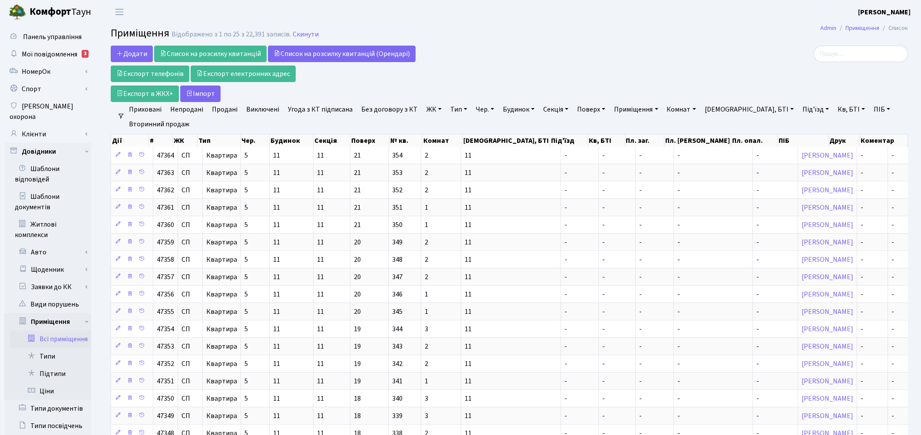
click at [424, 109] on link "ЖК" at bounding box center [434, 109] width 22 height 15
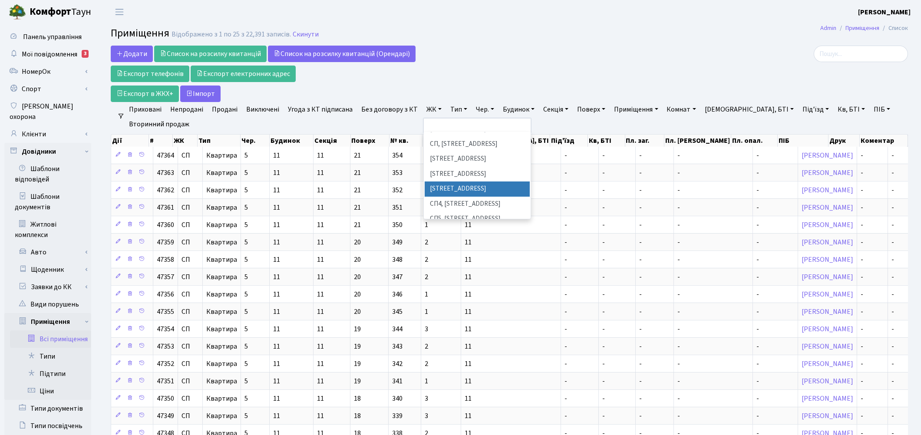
scroll to position [96, 0]
click at [442, 185] on li "СП, [STREET_ADDRESS]" at bounding box center [477, 192] width 105 height 15
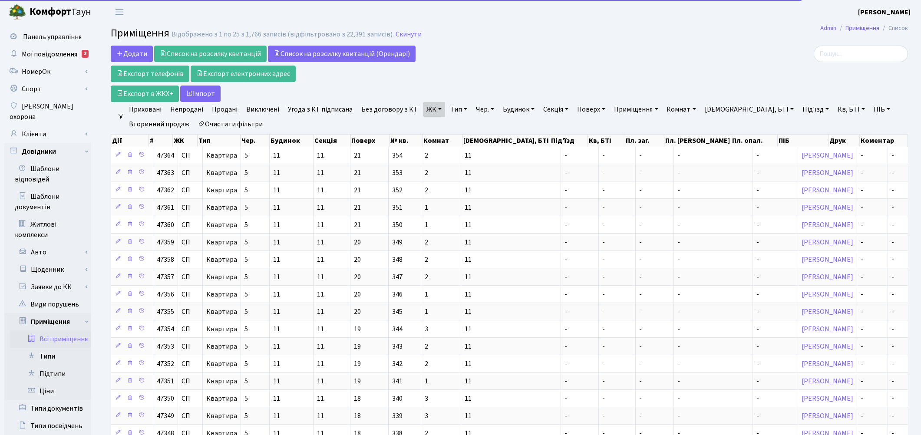
click at [447, 107] on link "Тип" at bounding box center [459, 109] width 24 height 15
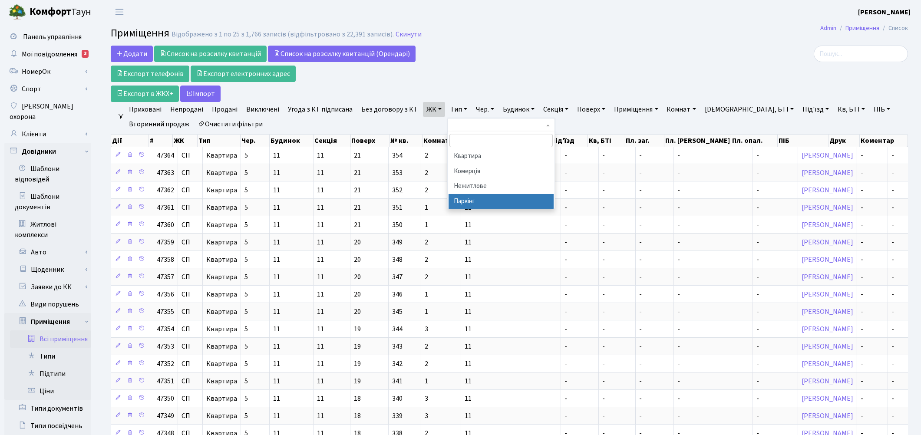
click at [460, 196] on li "Паркінг" at bounding box center [500, 201] width 105 height 15
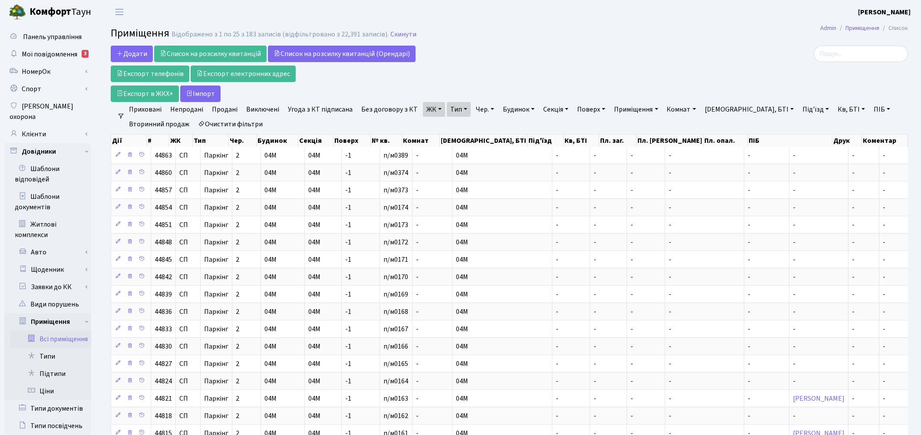
click at [223, 109] on link "Продані" at bounding box center [224, 109] width 33 height 15
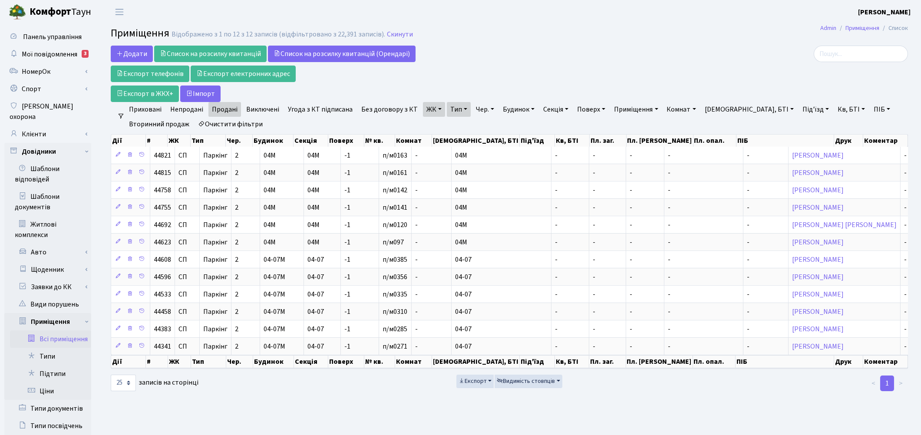
click at [222, 114] on link "Продані" at bounding box center [224, 109] width 33 height 15
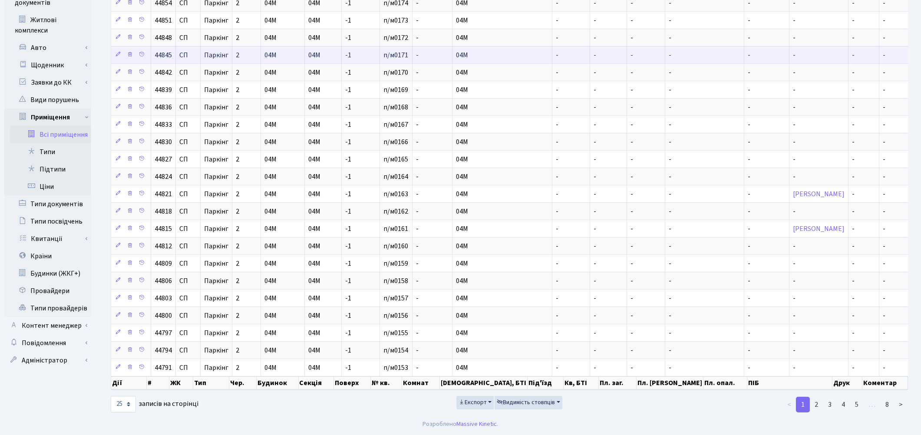
scroll to position [15, 0]
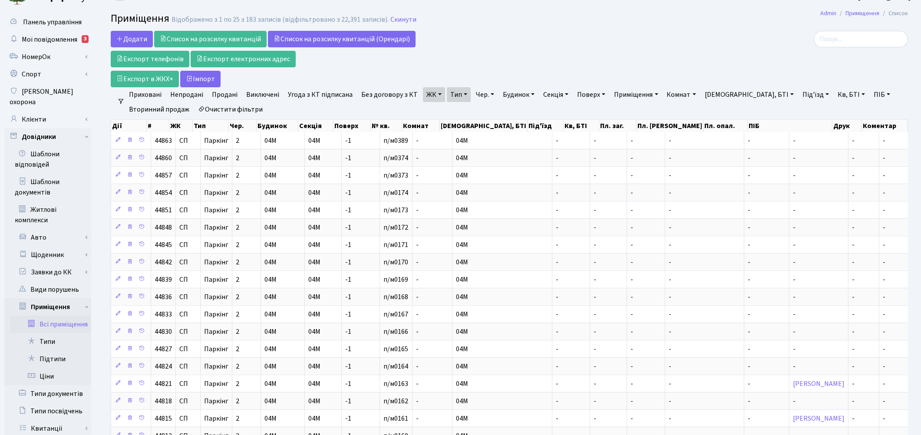
click at [423, 96] on link "ЖК" at bounding box center [434, 94] width 22 height 15
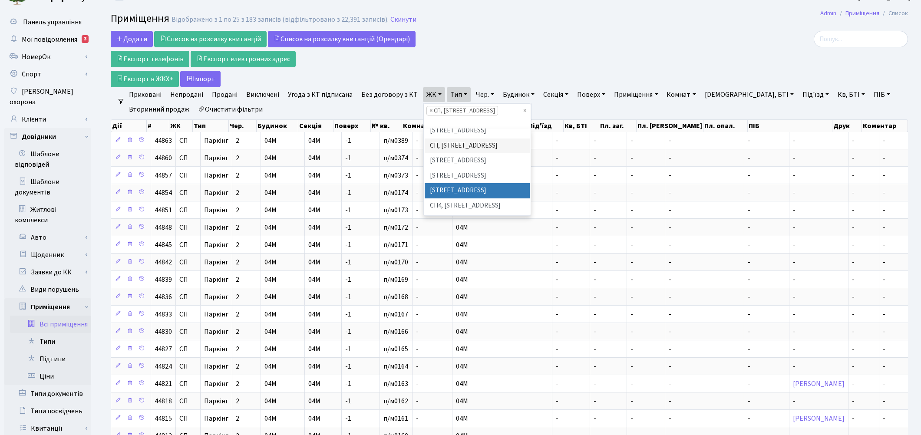
scroll to position [153, 0]
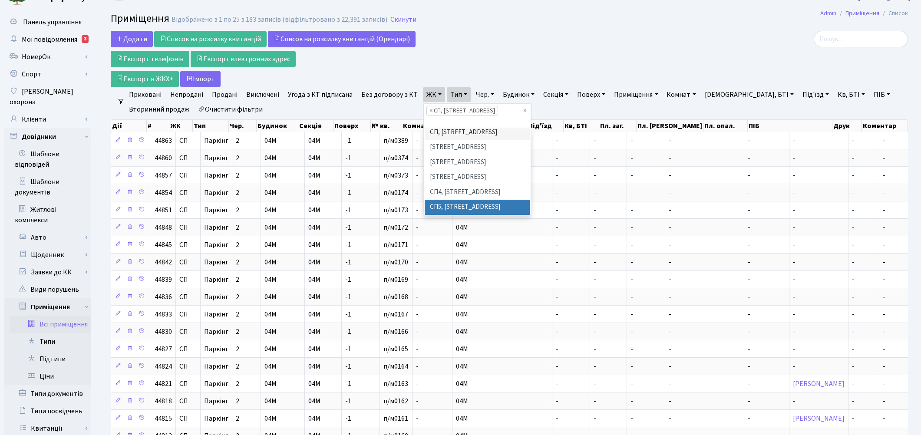
click at [480, 200] on li "СП5, [STREET_ADDRESS]" at bounding box center [477, 207] width 105 height 15
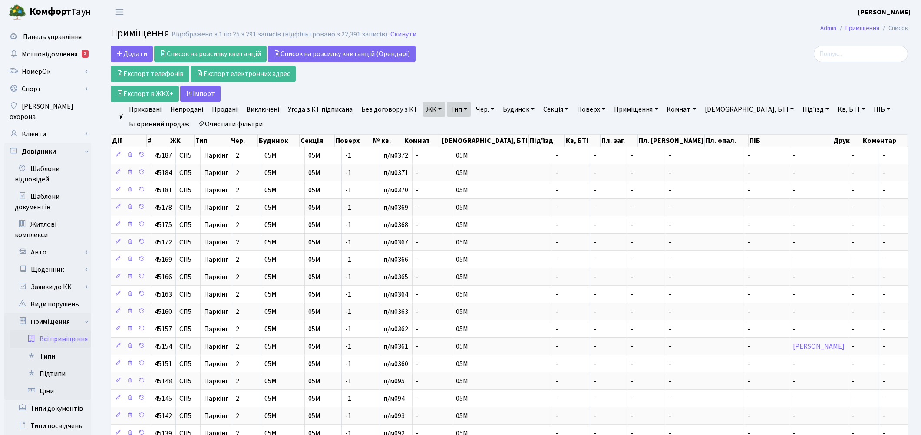
click at [224, 109] on link "Продані" at bounding box center [224, 109] width 33 height 15
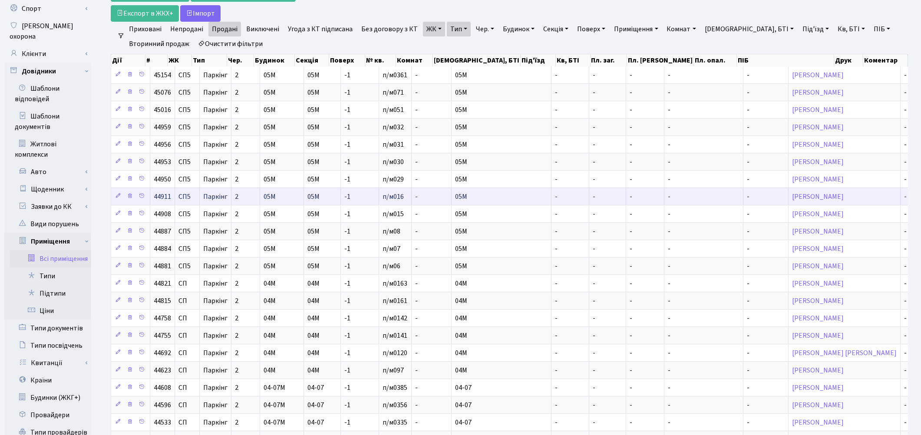
scroll to position [46, 0]
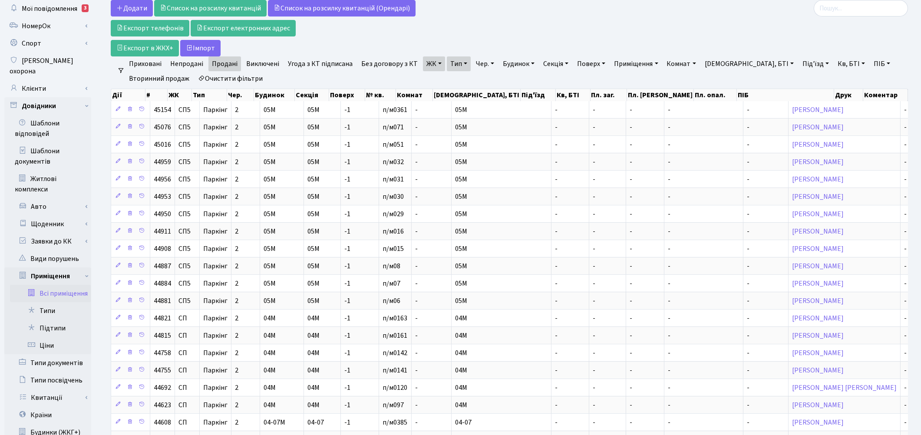
click at [425, 63] on link "ЖК" at bounding box center [434, 63] width 22 height 15
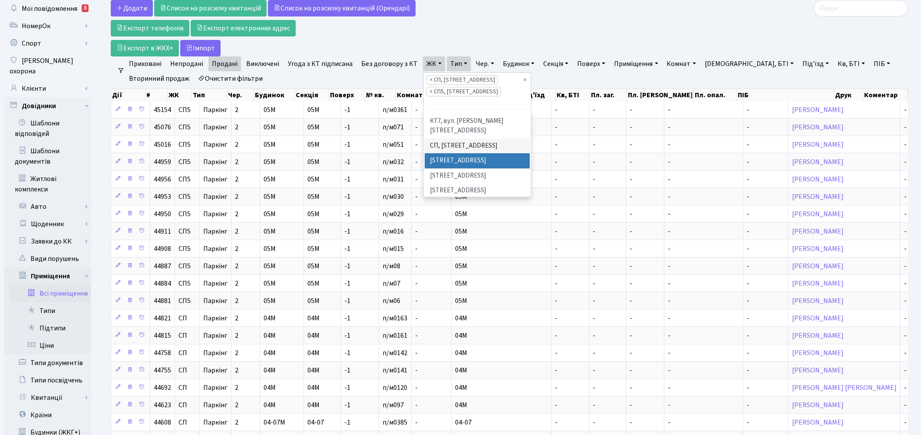
scroll to position [138, 0]
click at [461, 211] on li "СП6, [STREET_ADDRESS]" at bounding box center [477, 218] width 105 height 15
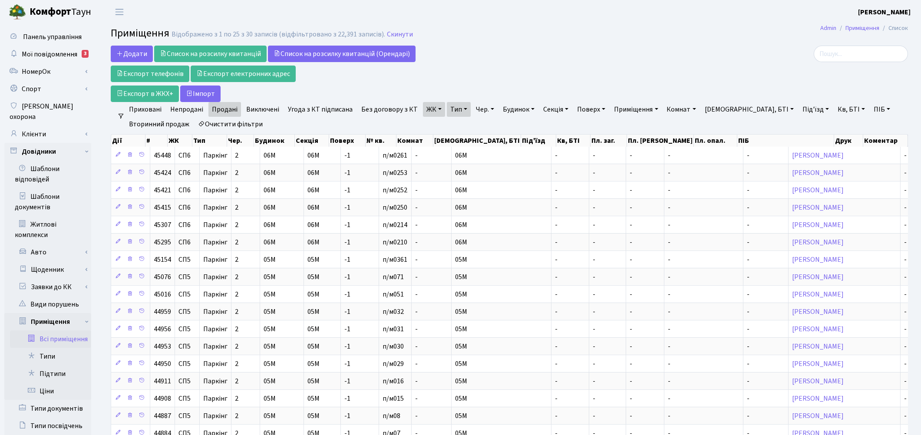
click at [230, 110] on link "Продані" at bounding box center [224, 109] width 33 height 15
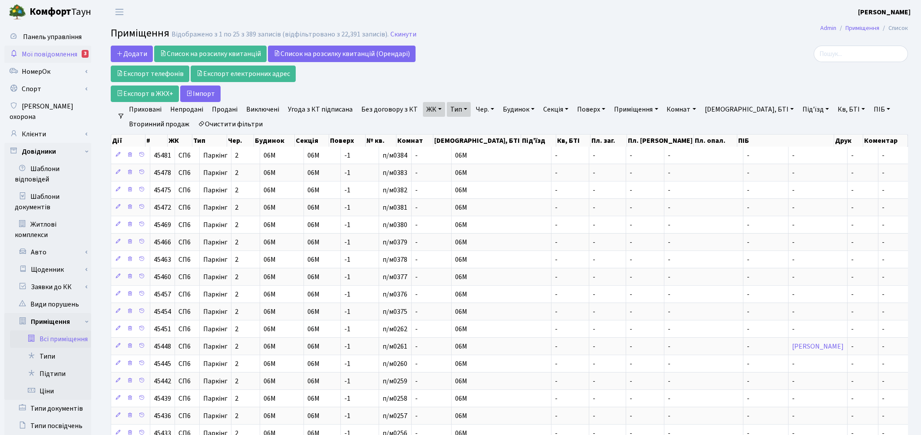
click at [36, 56] on span "Мої повідомлення" at bounding box center [50, 54] width 56 height 10
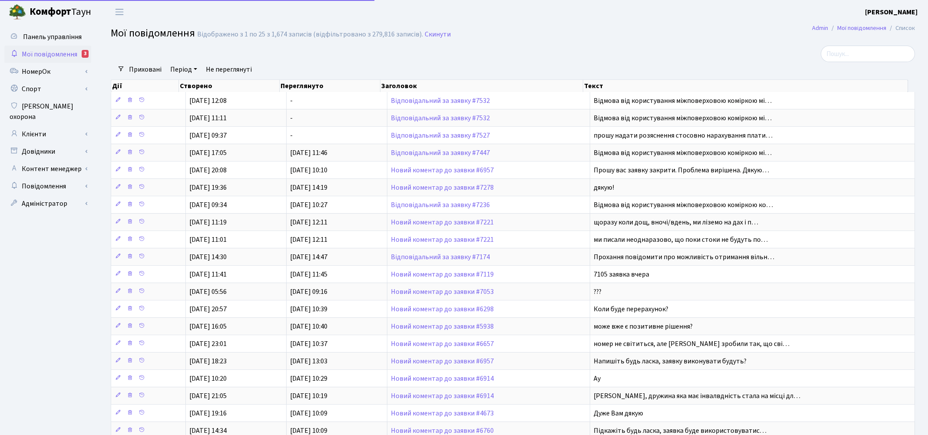
select select "25"
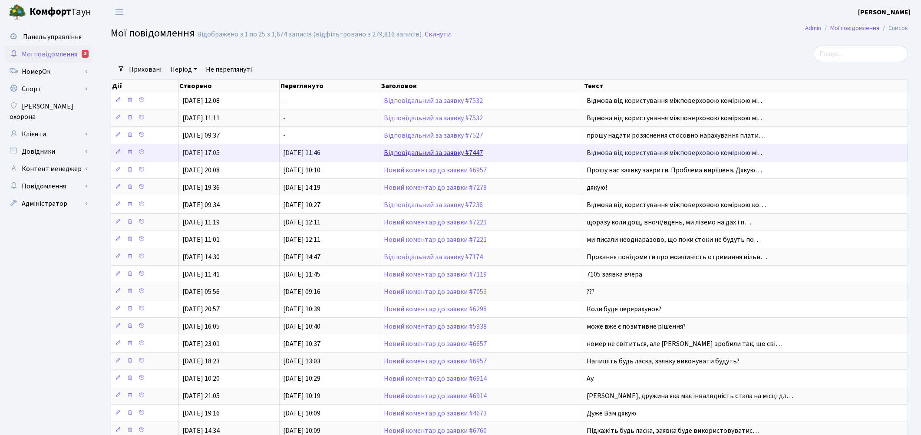
click at [452, 151] on link "Відповідальний за заявку #7447" at bounding box center [433, 153] width 99 height 10
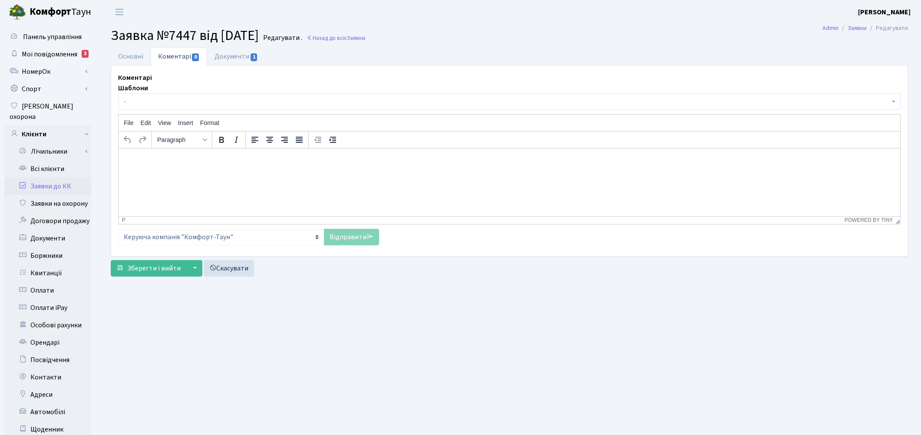
select select "1332"
select select "34"
click at [131, 53] on link "Основні" at bounding box center [131, 56] width 40 height 18
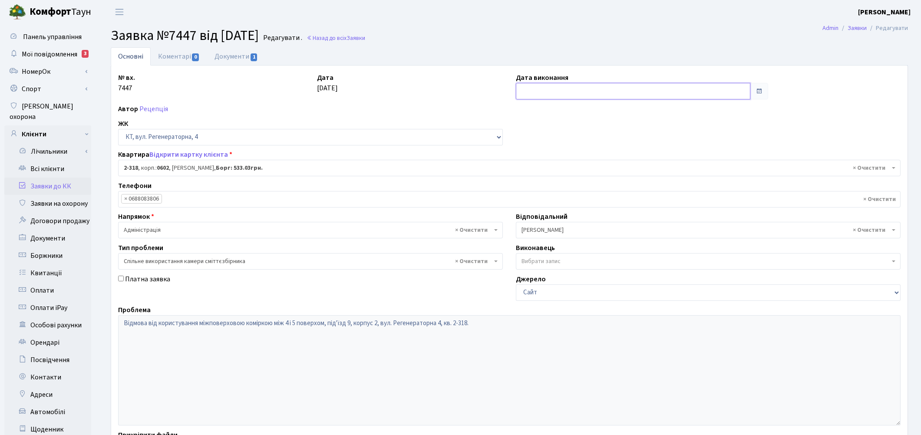
click at [566, 89] on input "text" at bounding box center [633, 91] width 234 height 16
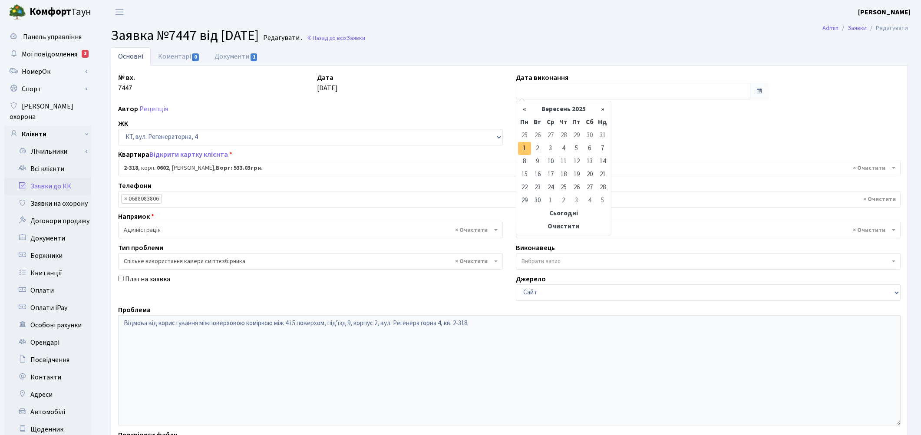
click at [530, 150] on td "1" at bounding box center [524, 148] width 13 height 13
type input "[DATE]"
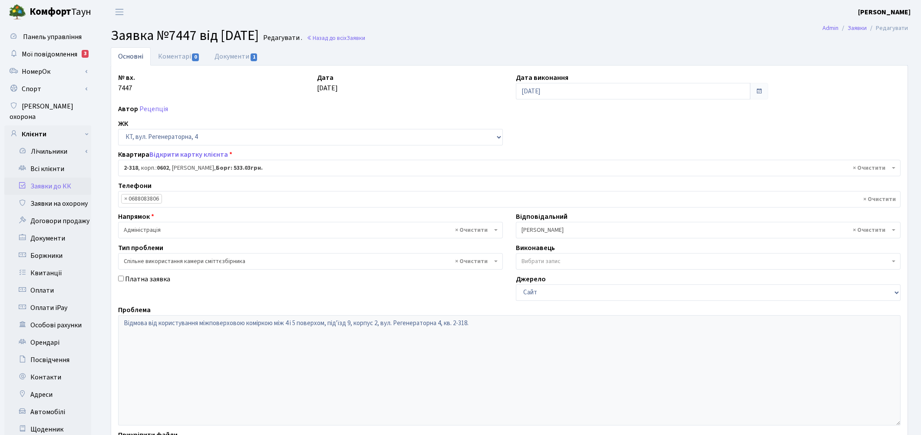
click at [67, 178] on link "Заявки до КК" at bounding box center [47, 186] width 87 height 17
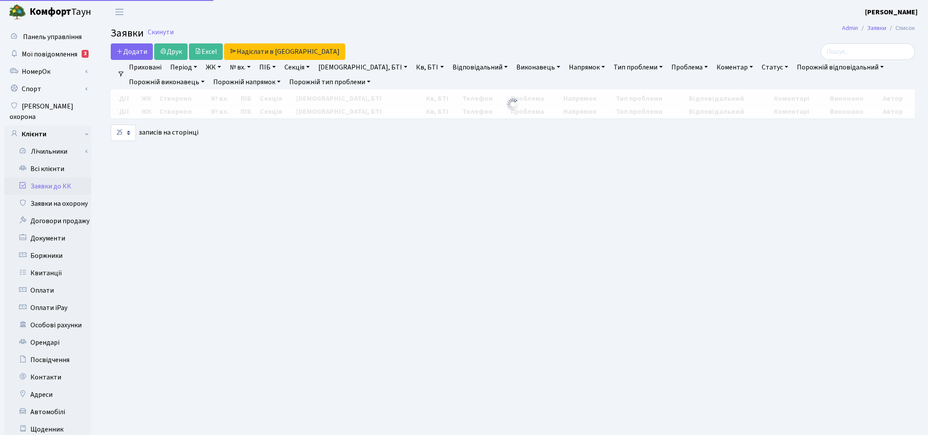
select select "25"
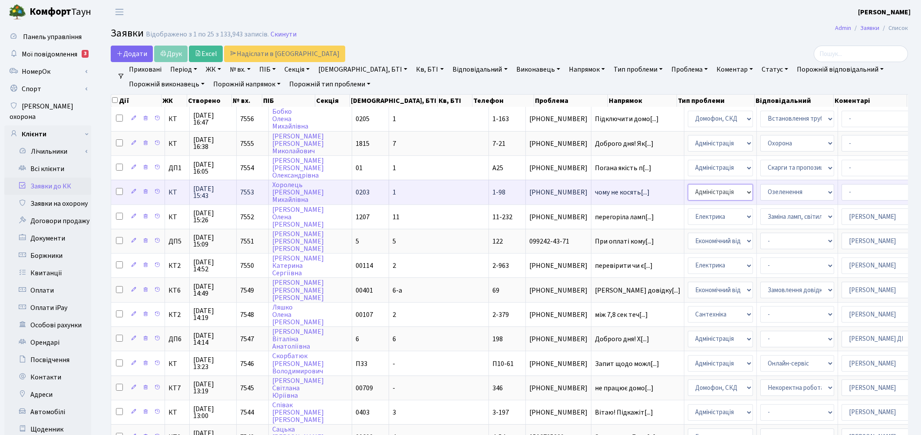
click at [688, 186] on select "- Адміністрація Домофон, СКД Ліфт Майстри Сантехніка Економічний відділ Електри…" at bounding box center [720, 192] width 65 height 16
select select "1"
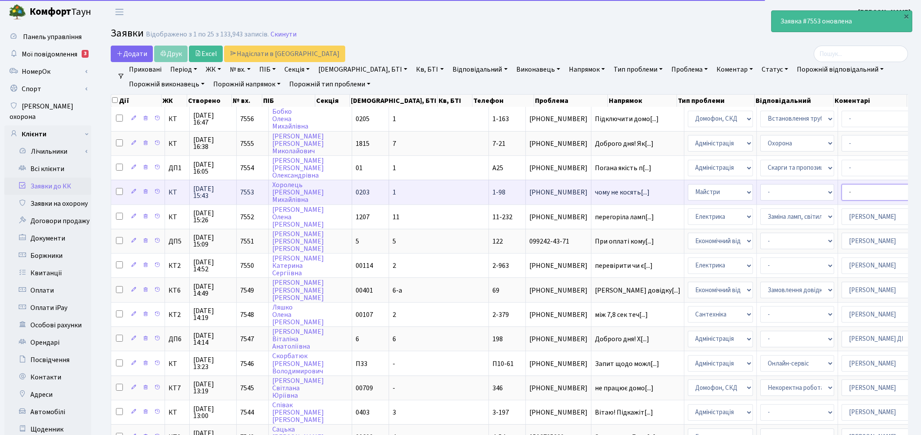
click at [841, 188] on select "- Адміністратор ЖК КТ Вижул В. В. Гордієнко Н.В. Дядюшкін Д.Ю. Кипчук Т. А. Кла…" at bounding box center [878, 192] width 74 height 16
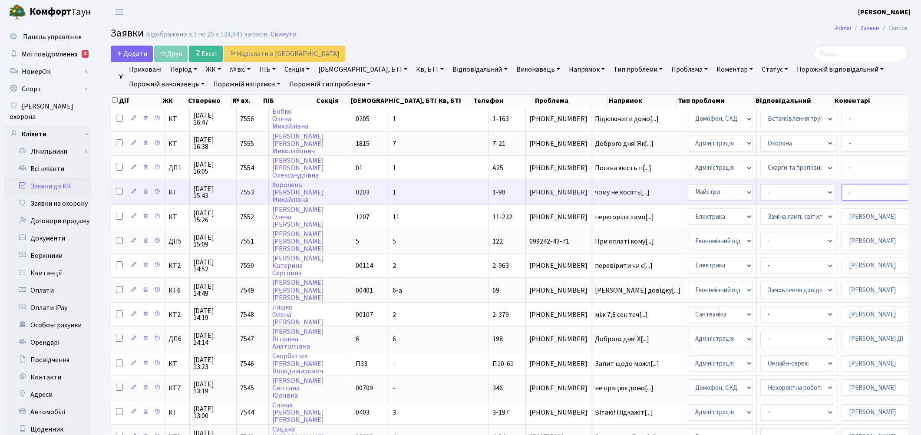
click at [841, 190] on select "- Адміністратор ЖК КТ Вижул В. В. Гордієнко Н.В. Дядюшкін Д.Ю. Кипчук Т. А. Кла…" at bounding box center [878, 192] width 74 height 16
select select "62"
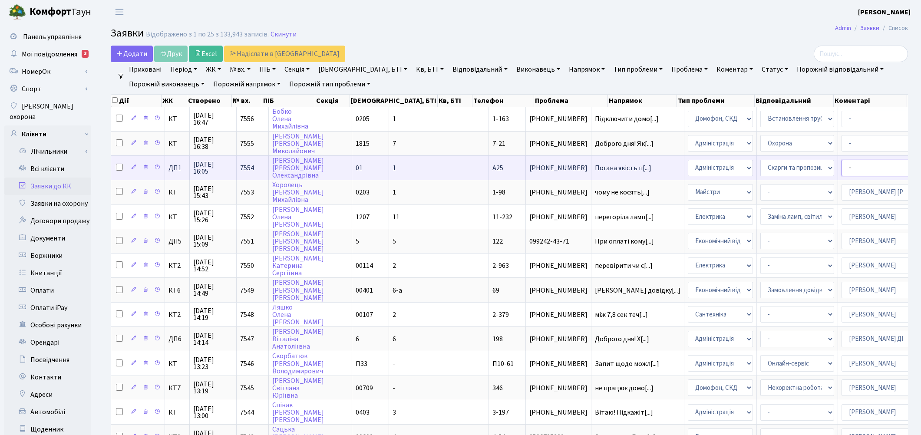
click at [841, 168] on select "- Адміністратор ЖК КТ Вижул В. В. Гордієнко Н.В. Дядюшкін Д.Ю. Кипчук Т. А. Кла…" at bounding box center [878, 168] width 74 height 16
select select "94"
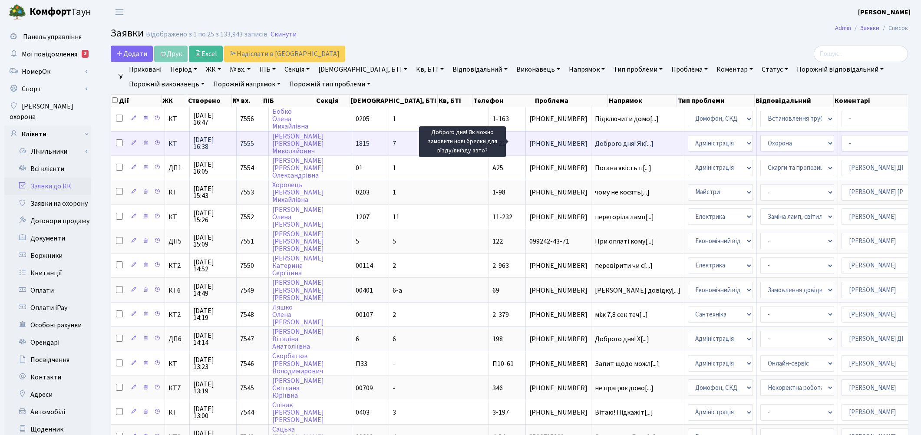
click at [595, 143] on span "Доброго дня! Як[...]" at bounding box center [624, 144] width 59 height 10
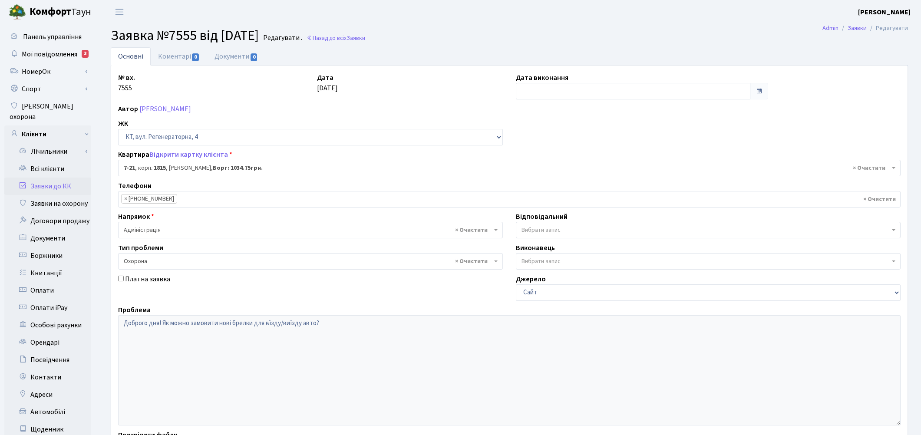
select select "5156"
select select "69"
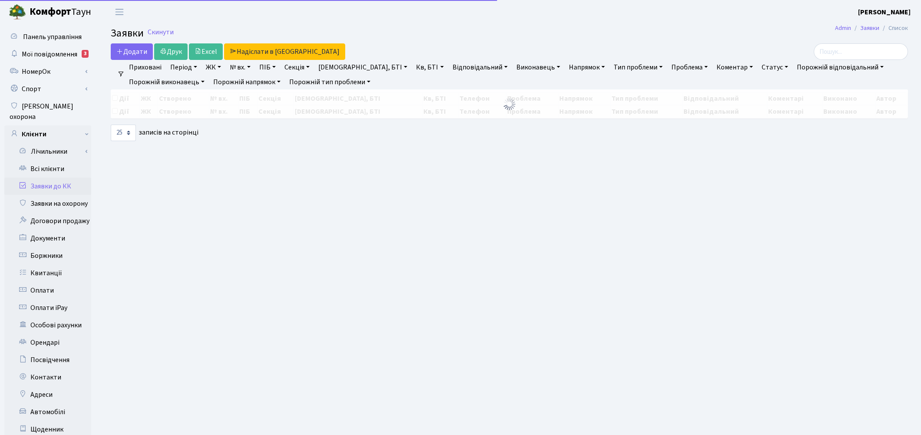
select select "25"
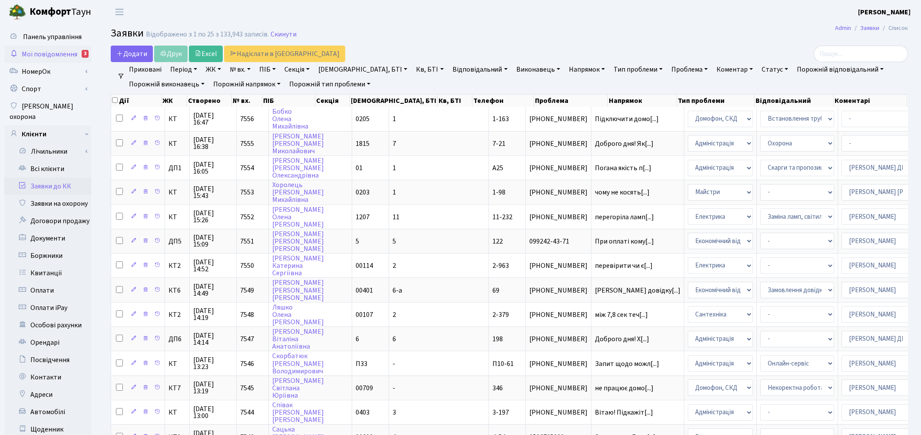
click at [56, 53] on span "Мої повідомлення" at bounding box center [50, 54] width 56 height 10
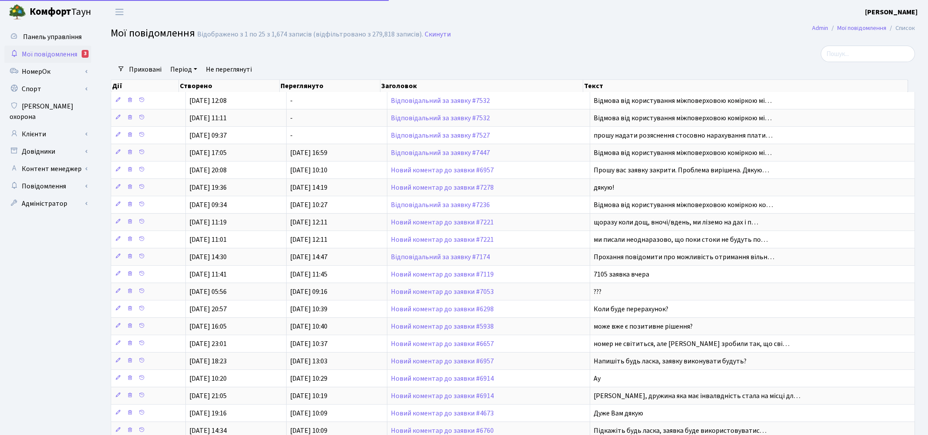
select select "25"
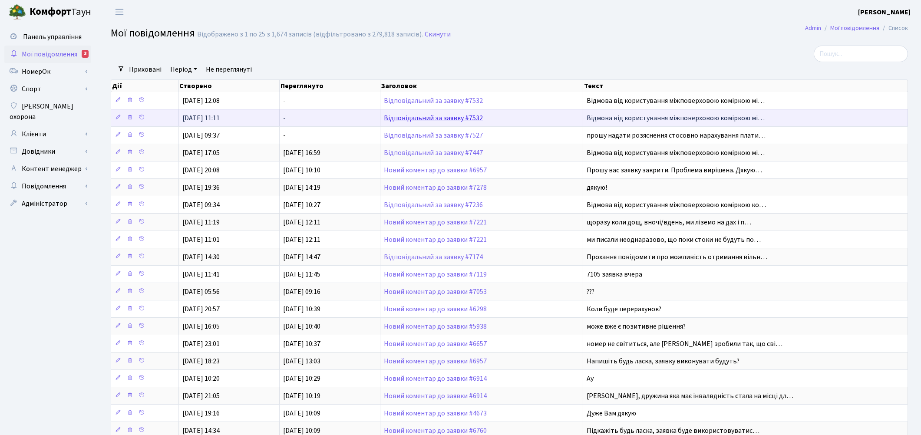
click at [443, 117] on link "Відповідальний за заявку #7532" at bounding box center [433, 118] width 99 height 10
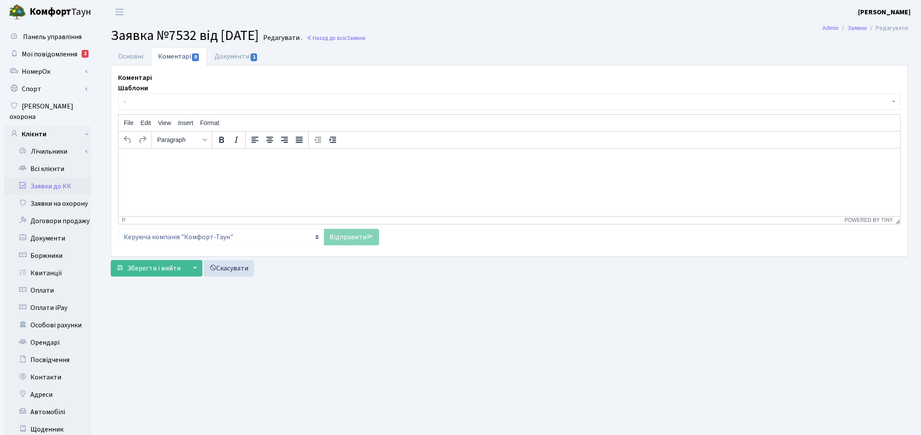
select select "8887"
select select "34"
click at [122, 54] on link "Основні" at bounding box center [131, 56] width 40 height 18
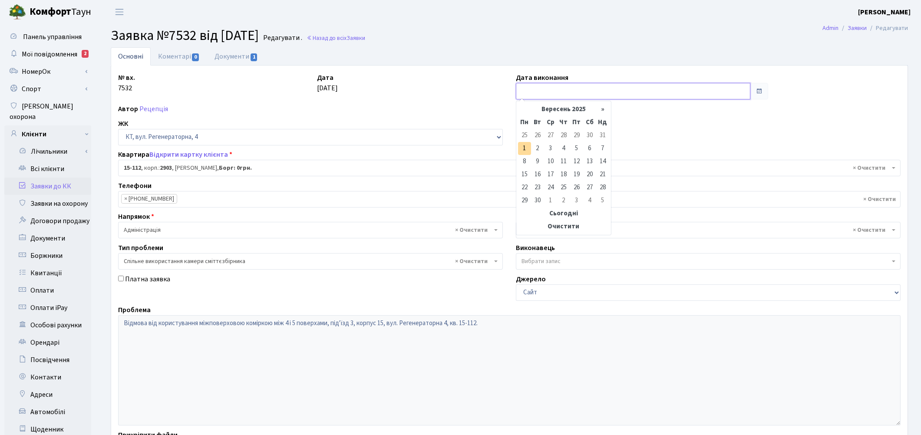
click at [544, 96] on input "text" at bounding box center [633, 91] width 234 height 16
click at [523, 150] on td "1" at bounding box center [524, 148] width 13 height 13
type input "[DATE]"
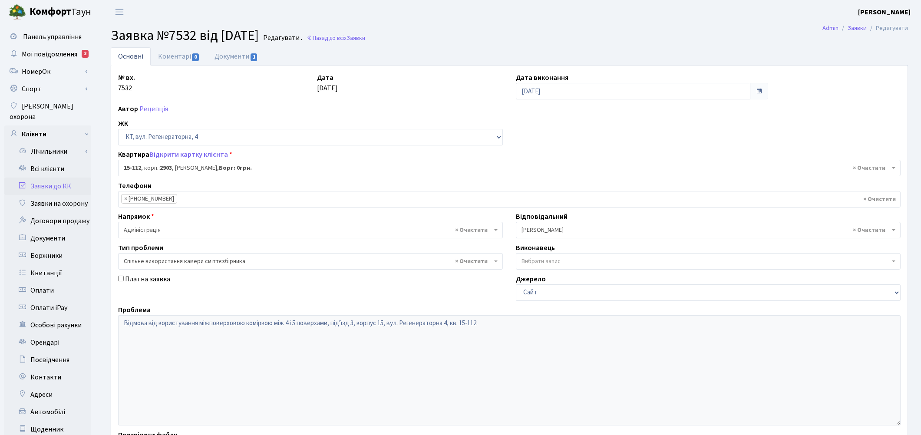
click at [56, 178] on link "Заявки до КК" at bounding box center [47, 186] width 87 height 17
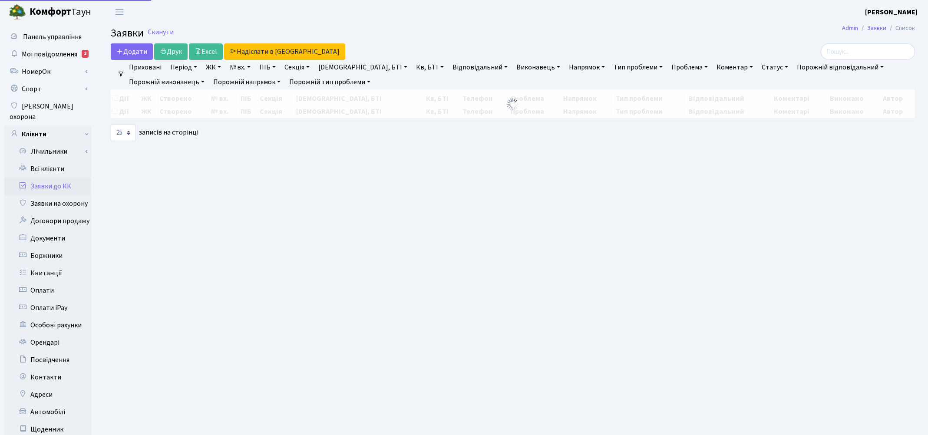
select select "25"
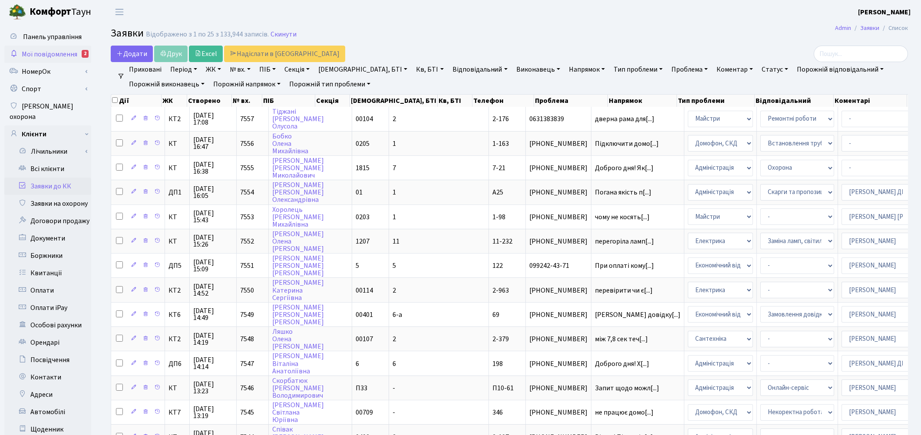
click at [70, 52] on span "Мої повідомлення" at bounding box center [50, 54] width 56 height 10
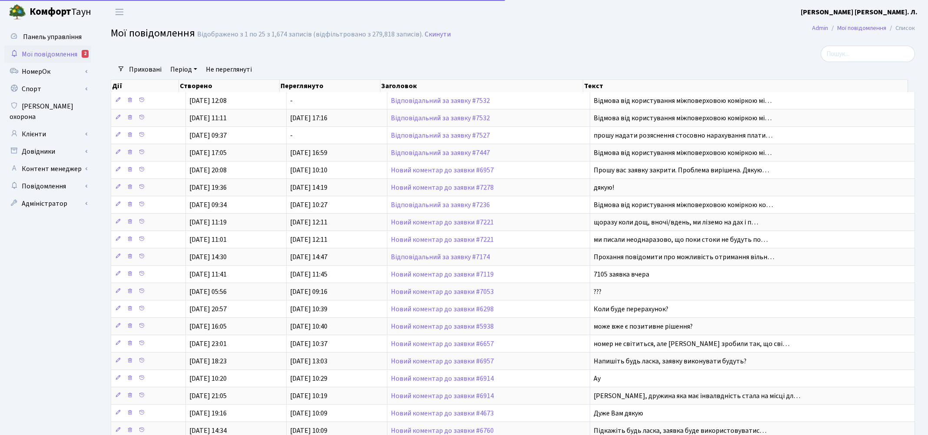
select select "25"
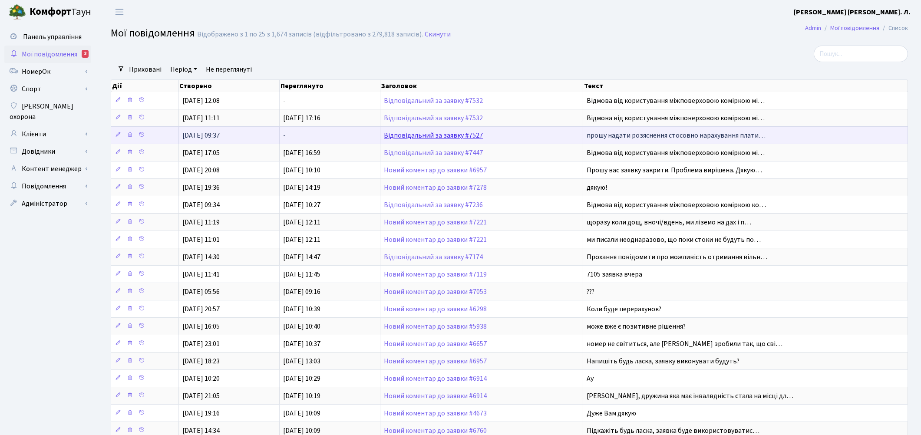
click at [417, 132] on link "Відповідальний за заявку #7527" at bounding box center [433, 136] width 99 height 10
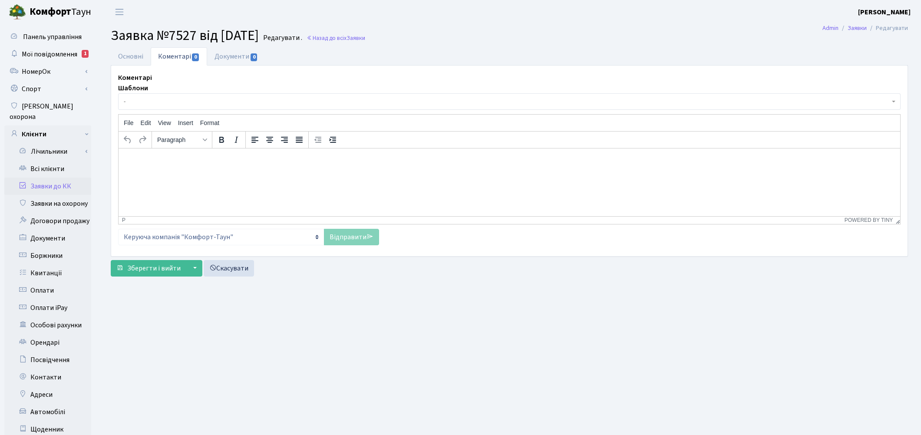
select select "2058"
click at [124, 54] on link "Основні" at bounding box center [131, 56] width 40 height 18
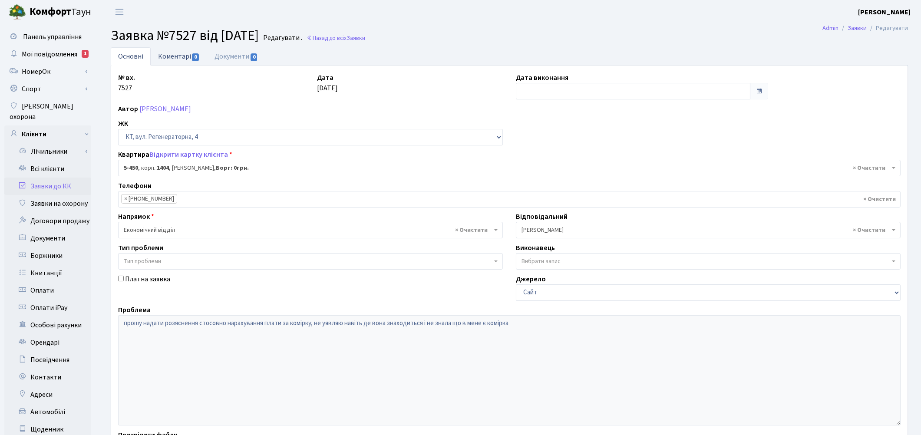
click at [176, 55] on link "Коментарі 0" at bounding box center [179, 56] width 56 height 18
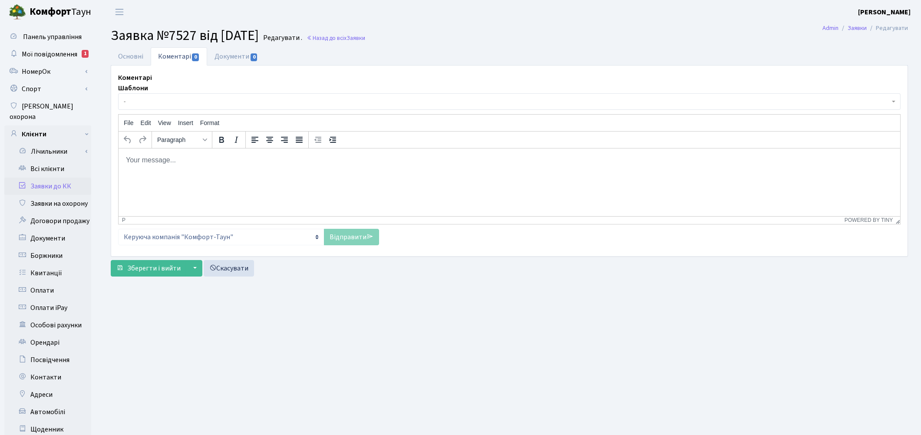
click at [140, 159] on body "Rich Text Area. Press ALT-0 for help." at bounding box center [509, 160] width 768 height 10
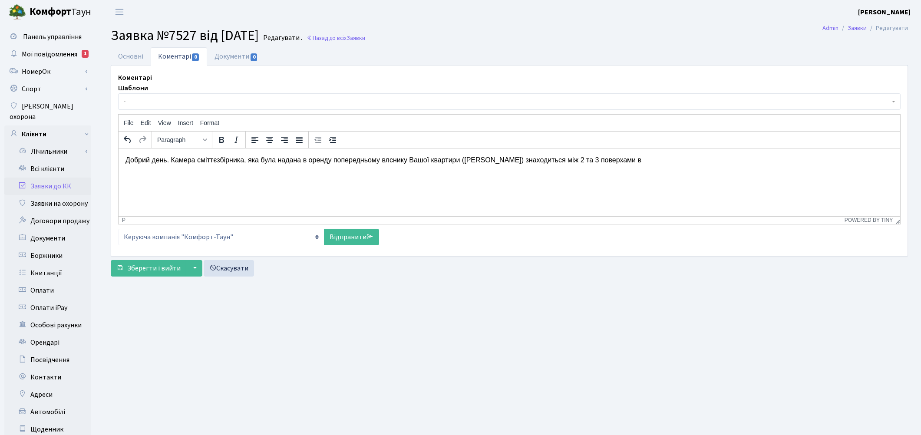
click at [385, 158] on p "Добрий день. Камера сміттєзбірника, яка була надана в оренду попередньому влсни…" at bounding box center [509, 160] width 768 height 10
click at [620, 159] on p "Добрий день. Камера сміттєзбірника, яка була надана в оренду попередньому власн…" at bounding box center [509, 160] width 768 height 10
click at [352, 237] on link "Відправити" at bounding box center [351, 237] width 55 height 16
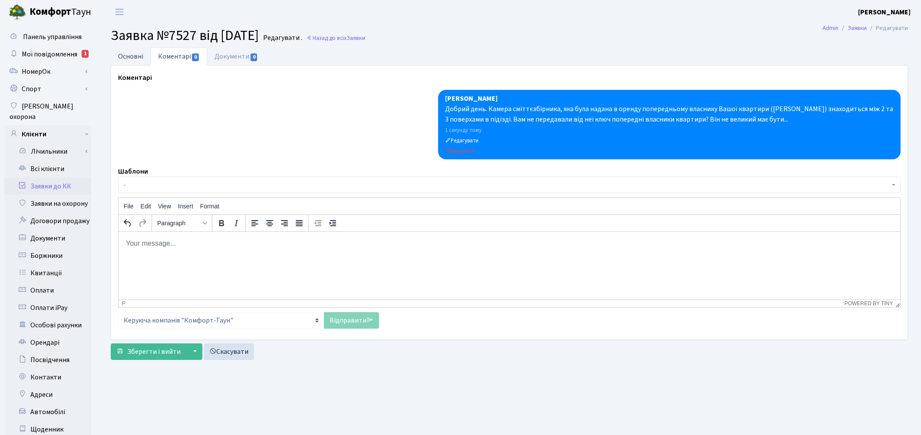
click at [115, 59] on link "Основні" at bounding box center [131, 56] width 40 height 18
